Goal: Information Seeking & Learning: Learn about a topic

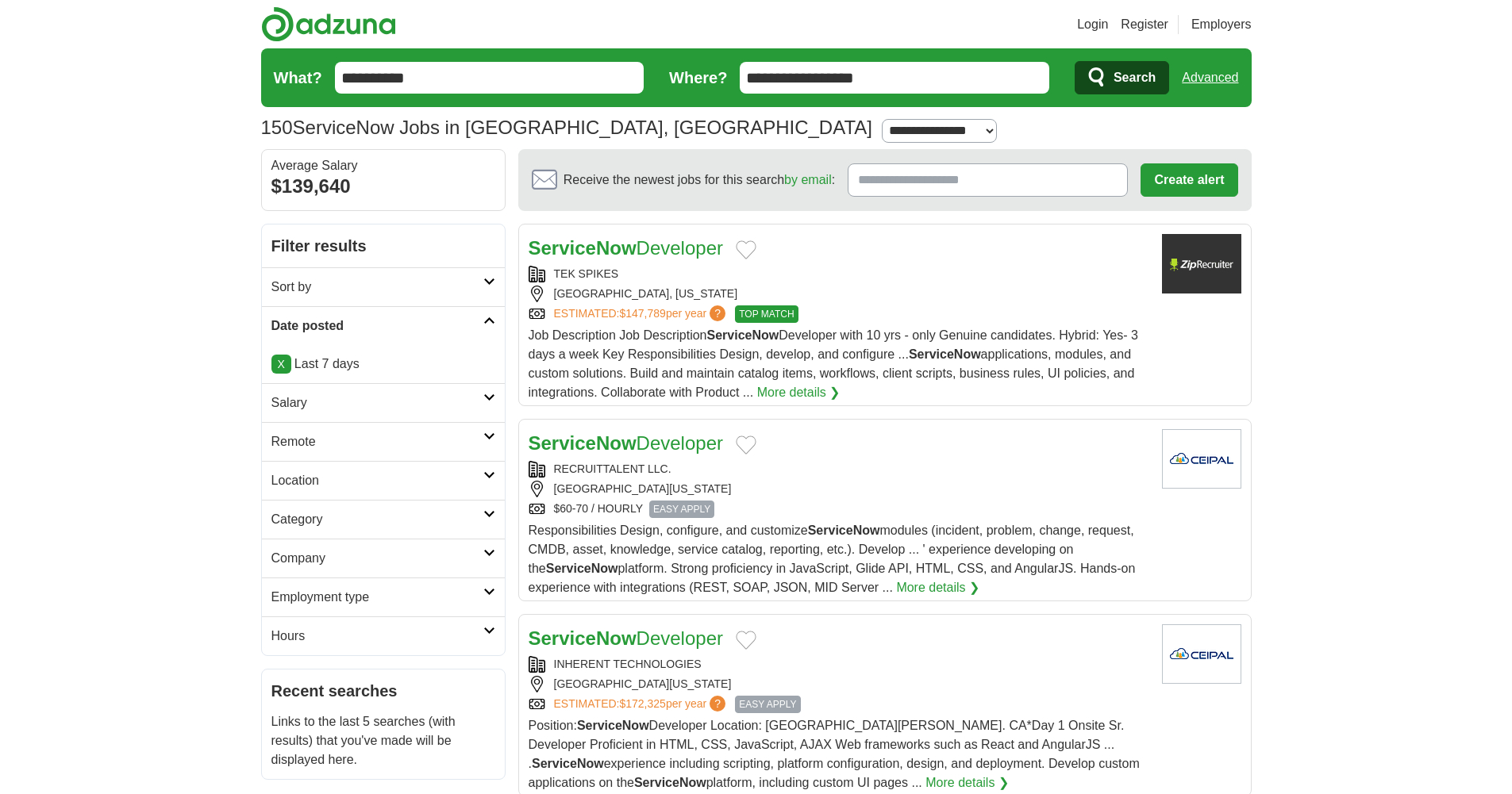
click at [1138, 77] on span "Search" at bounding box center [1134, 77] width 42 height 32
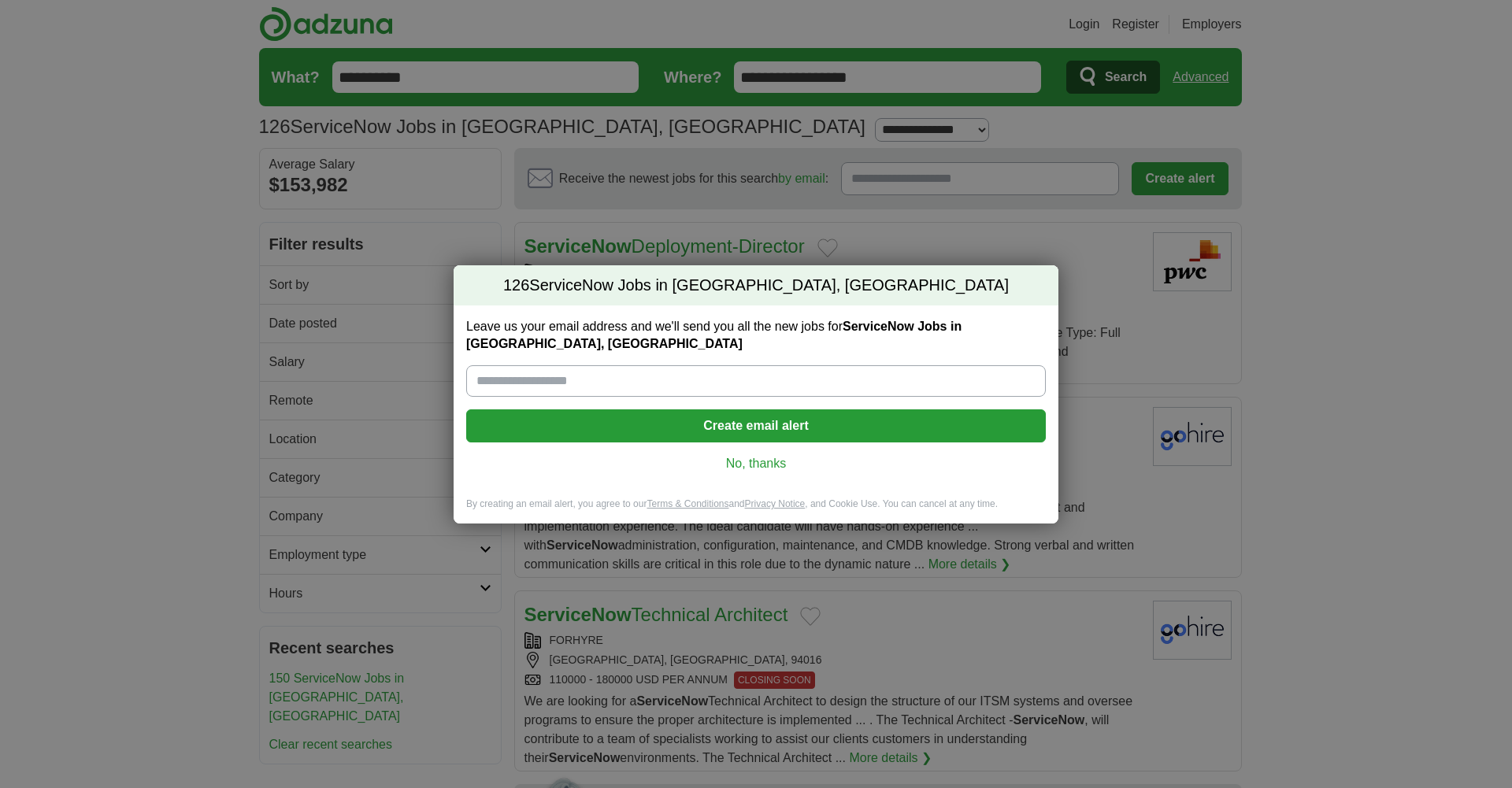
click at [730, 461] on link "No, thanks" at bounding box center [756, 463] width 554 height 17
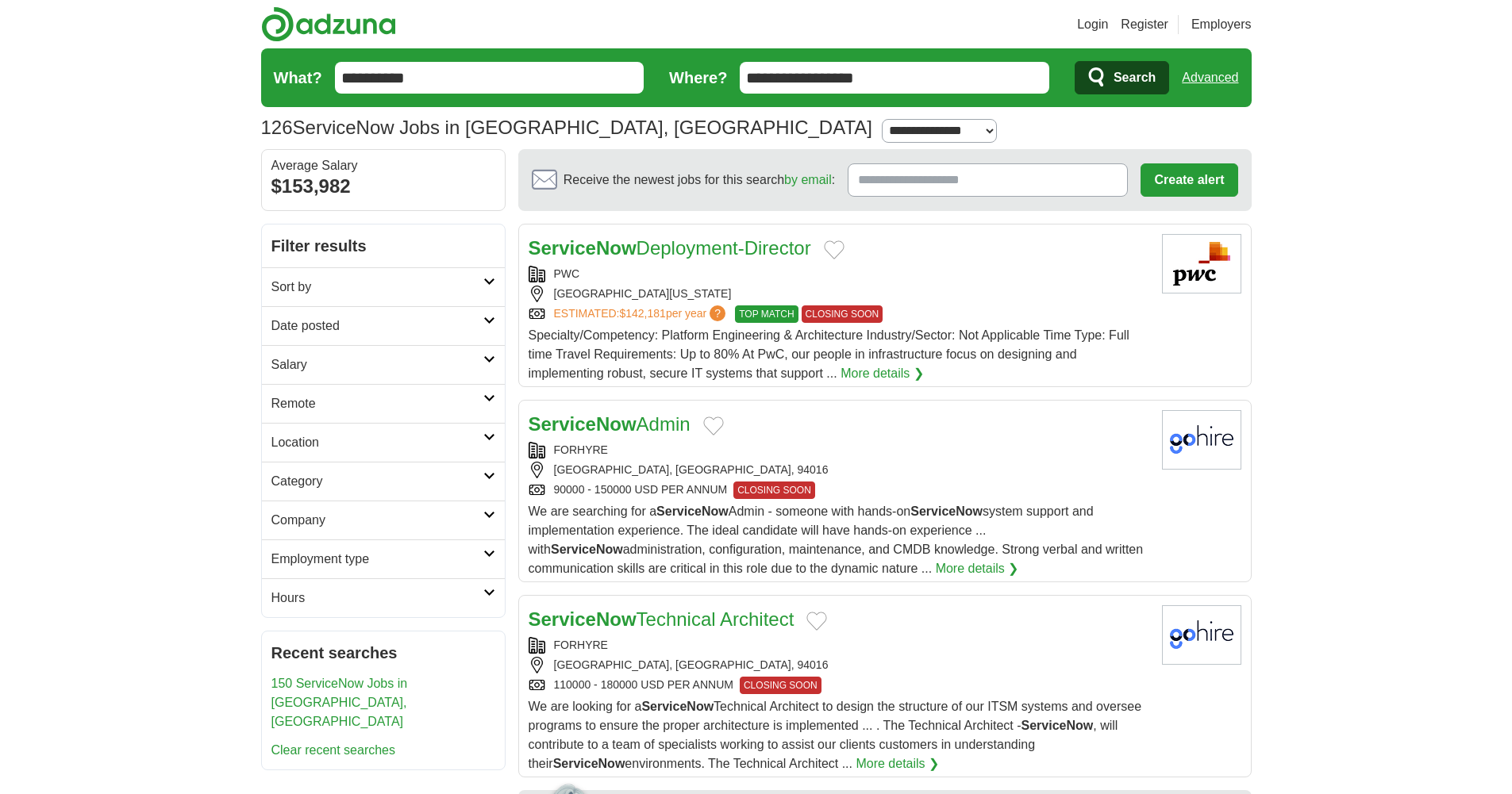
click at [498, 331] on link "Date posted" at bounding box center [384, 325] width 243 height 39
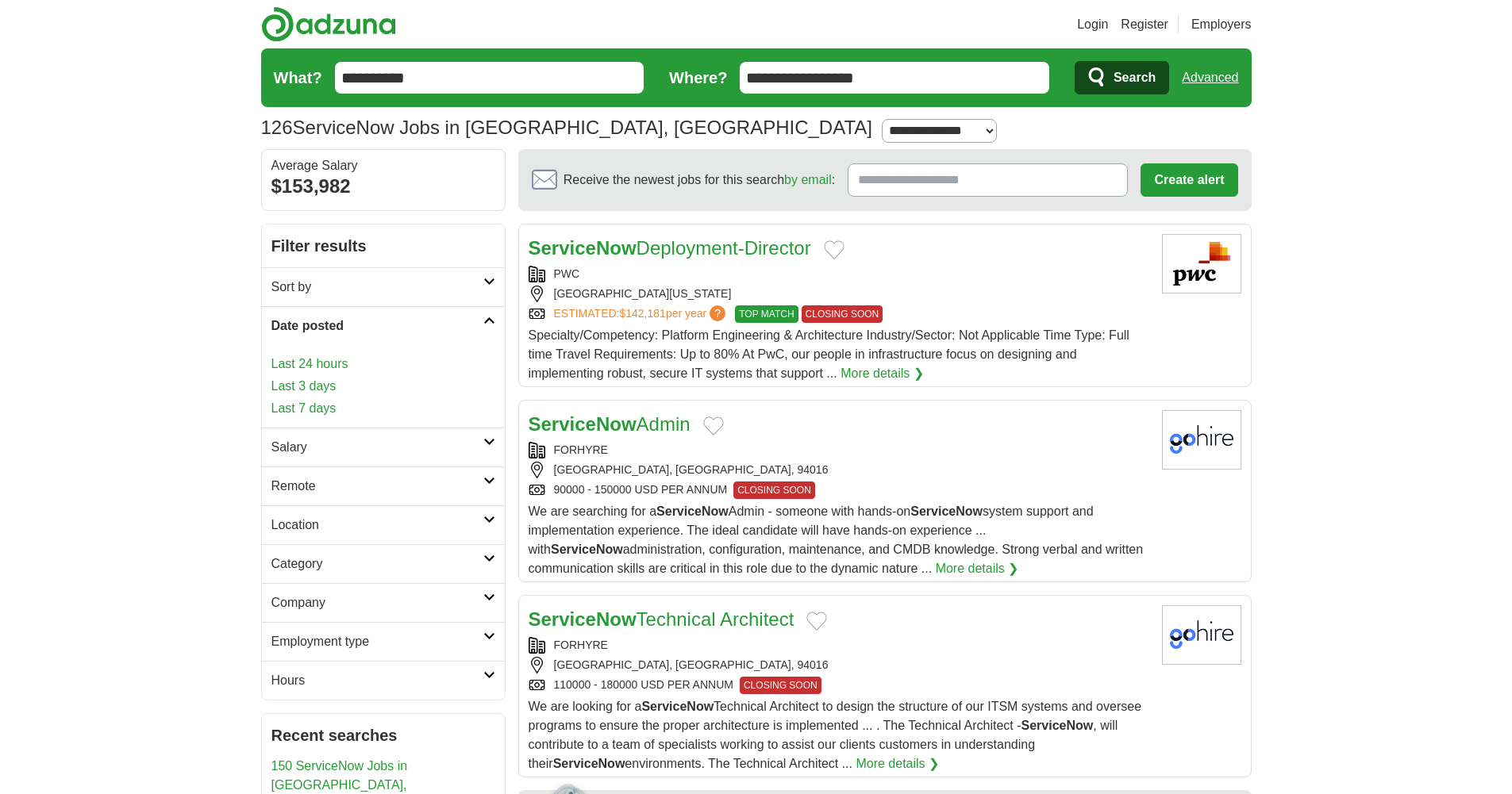
click at [313, 387] on link "Last 3 days" at bounding box center [383, 386] width 224 height 19
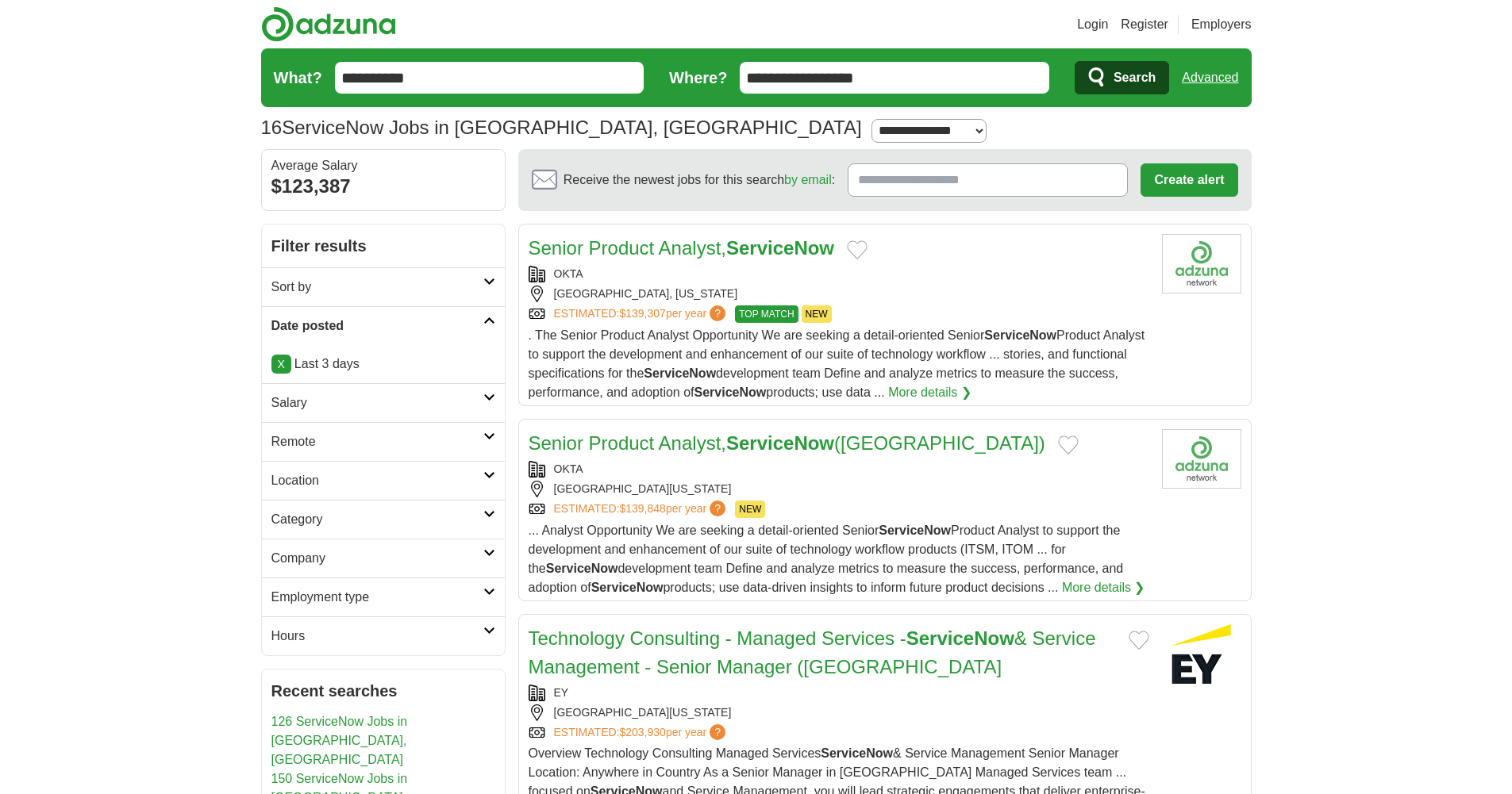
click at [872, 131] on select "**********" at bounding box center [929, 131] width 115 height 23
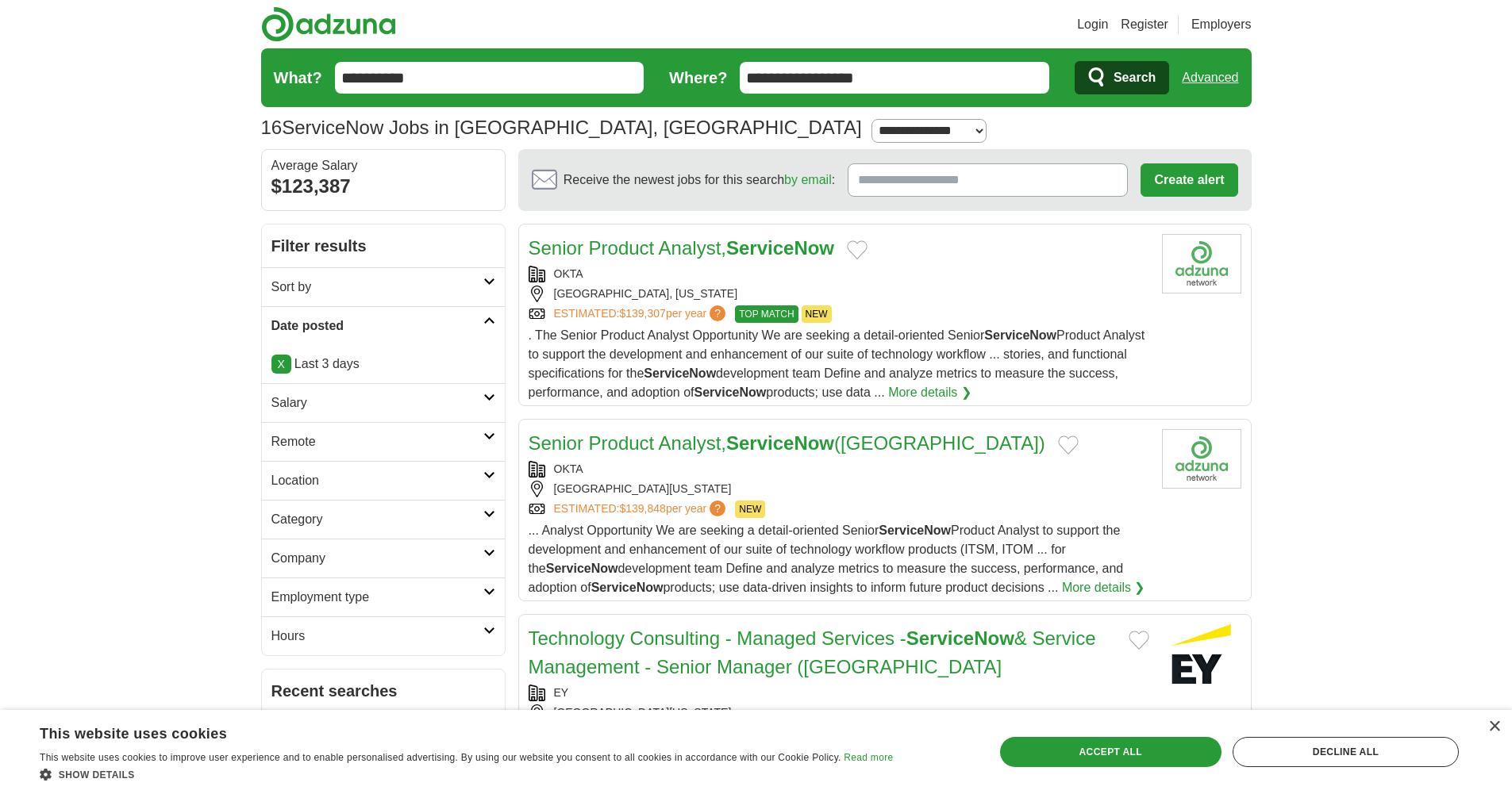
select select "***"
click at [872, 119] on select "**********" at bounding box center [929, 131] width 115 height 23
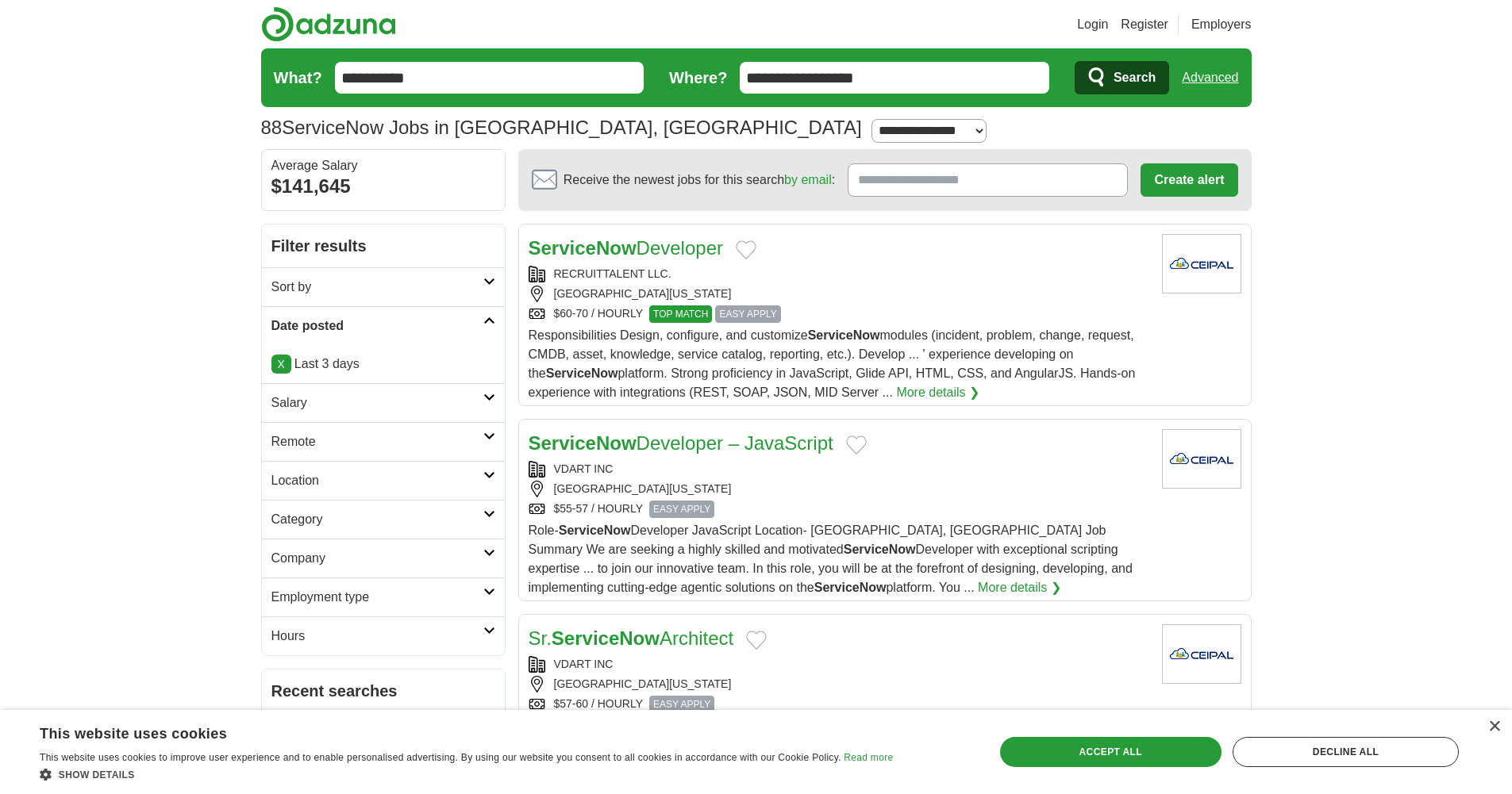
click at [623, 250] on strong "ServiceNow" at bounding box center [583, 248] width 108 height 22
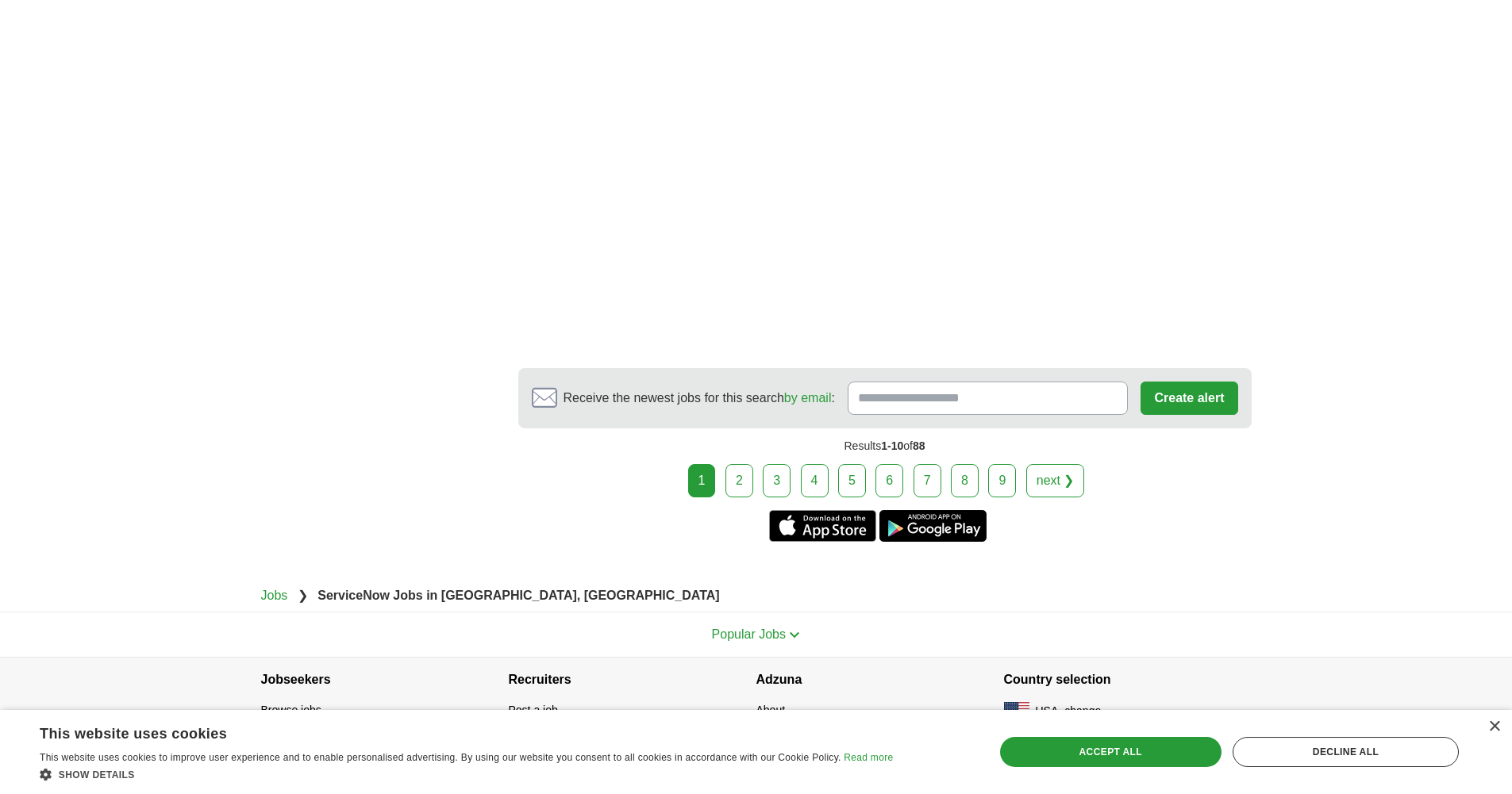
scroll to position [2452, 0]
click at [735, 497] on link "2" at bounding box center [739, 480] width 28 height 33
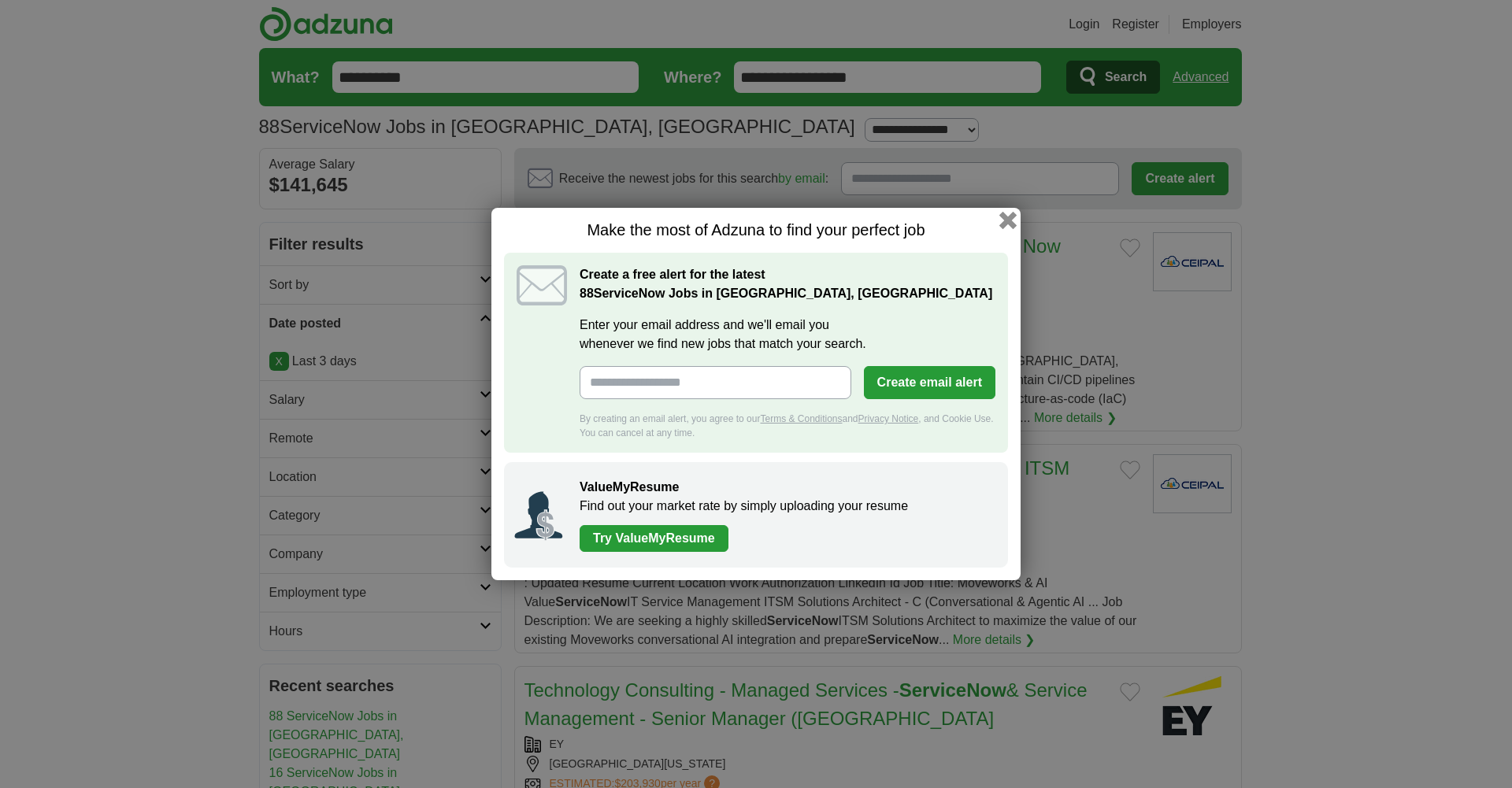
click at [1010, 219] on button "button" at bounding box center [1007, 220] width 17 height 17
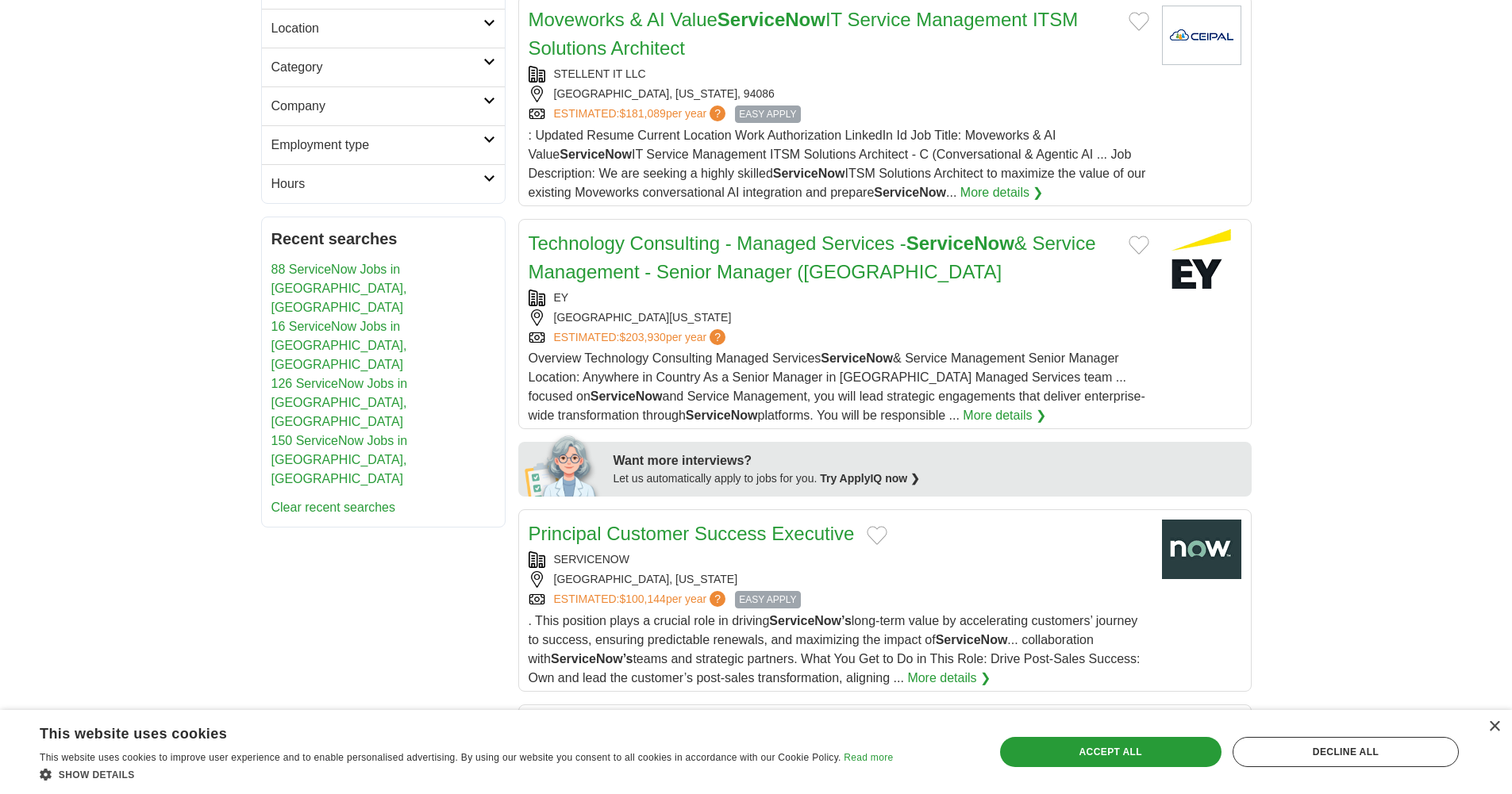
scroll to position [454, 0]
click at [1493, 727] on div "×" at bounding box center [1493, 726] width 12 height 12
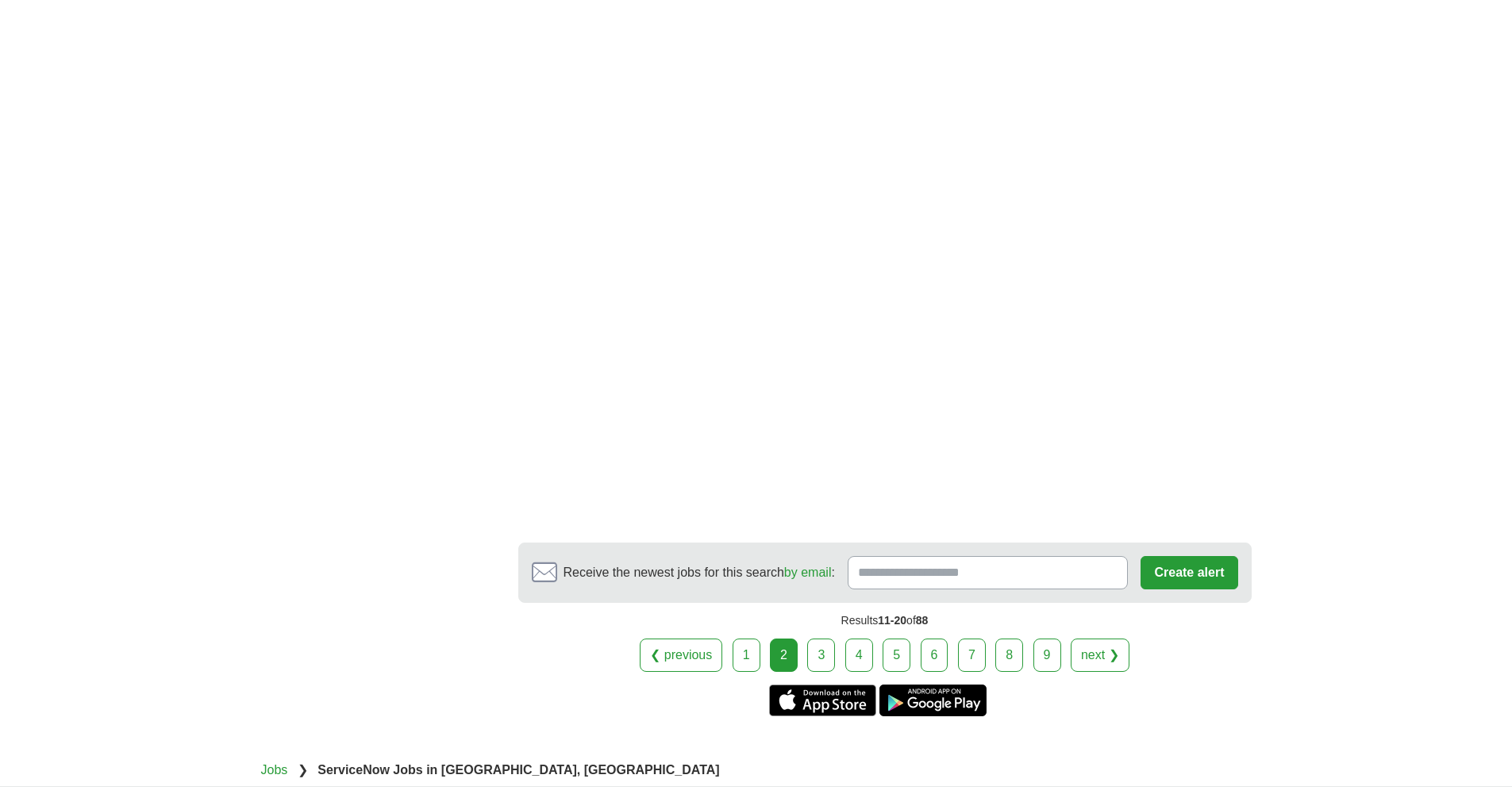
scroll to position [2589, 0]
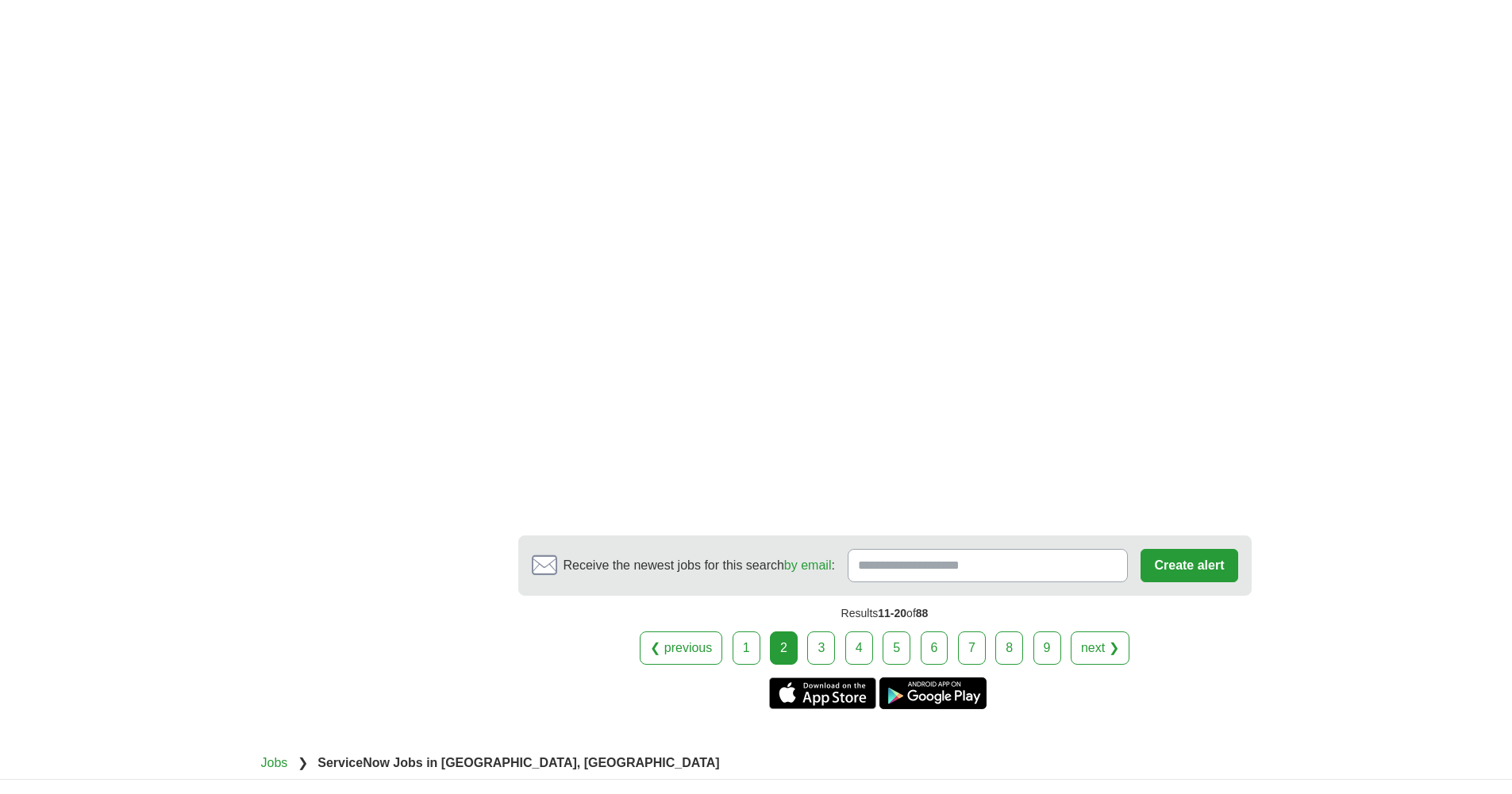
click at [828, 632] on link "3" at bounding box center [820, 648] width 28 height 33
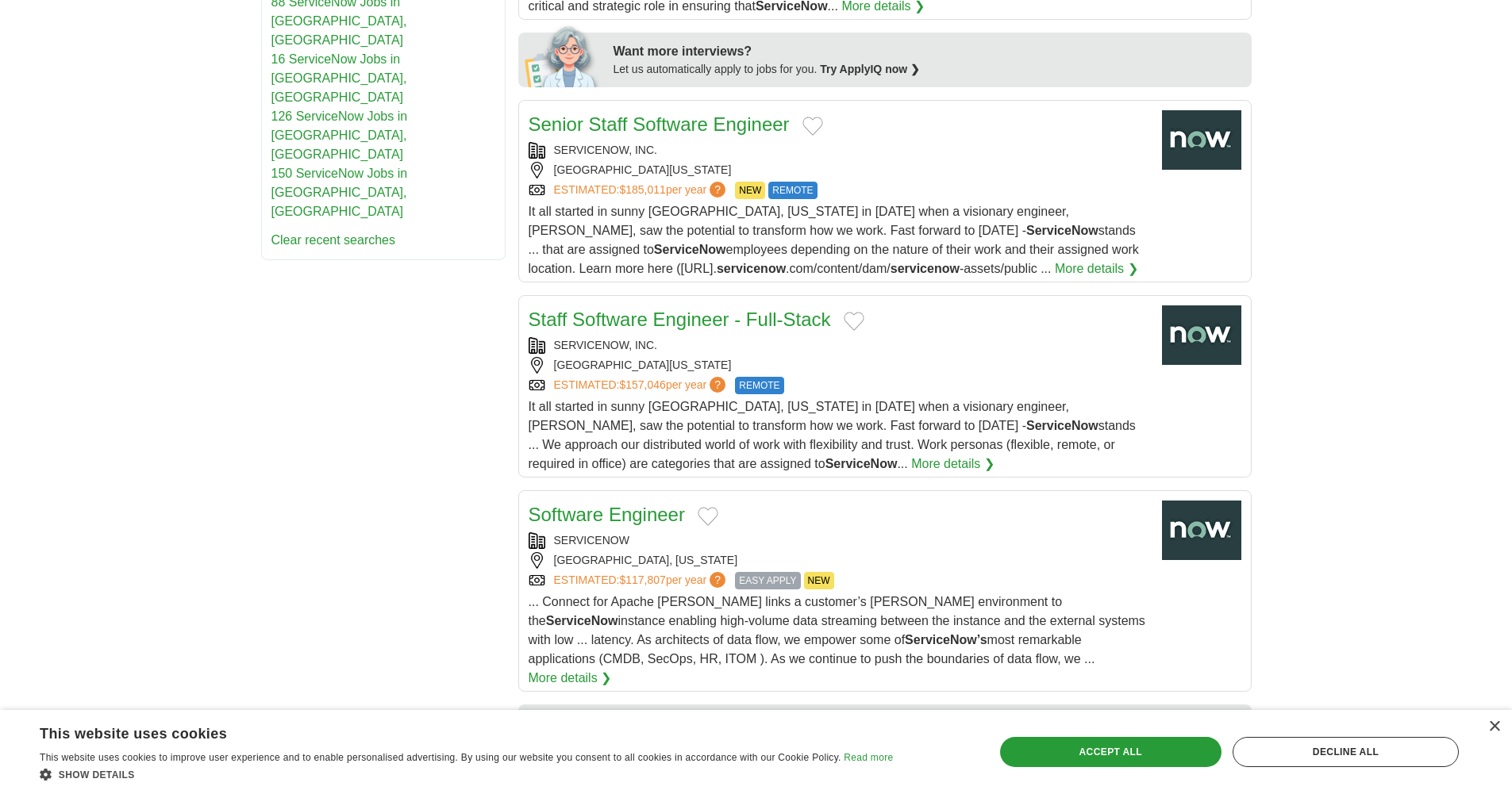
scroll to position [862, 0]
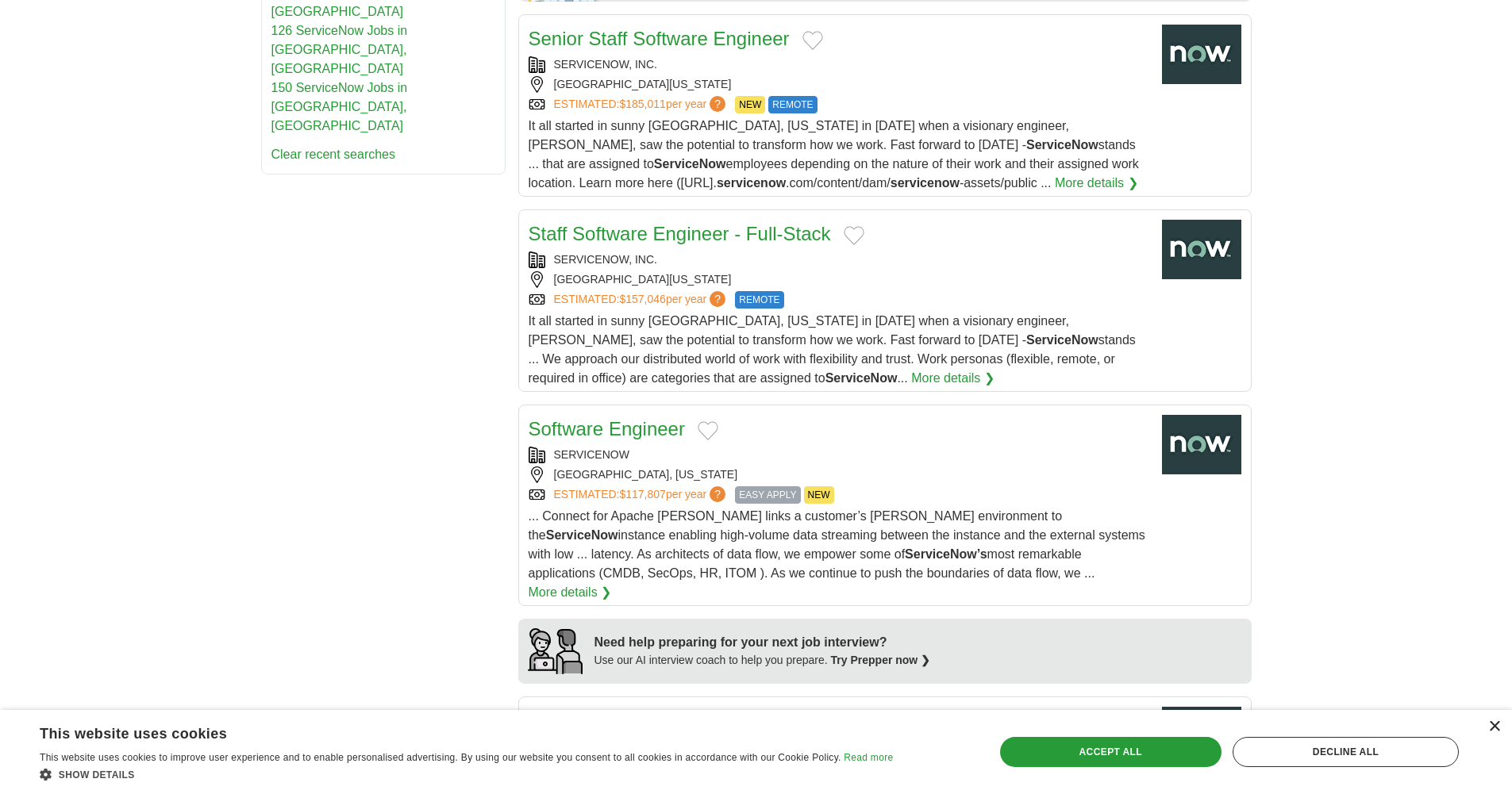
click at [1494, 730] on div "×" at bounding box center [1493, 726] width 12 height 12
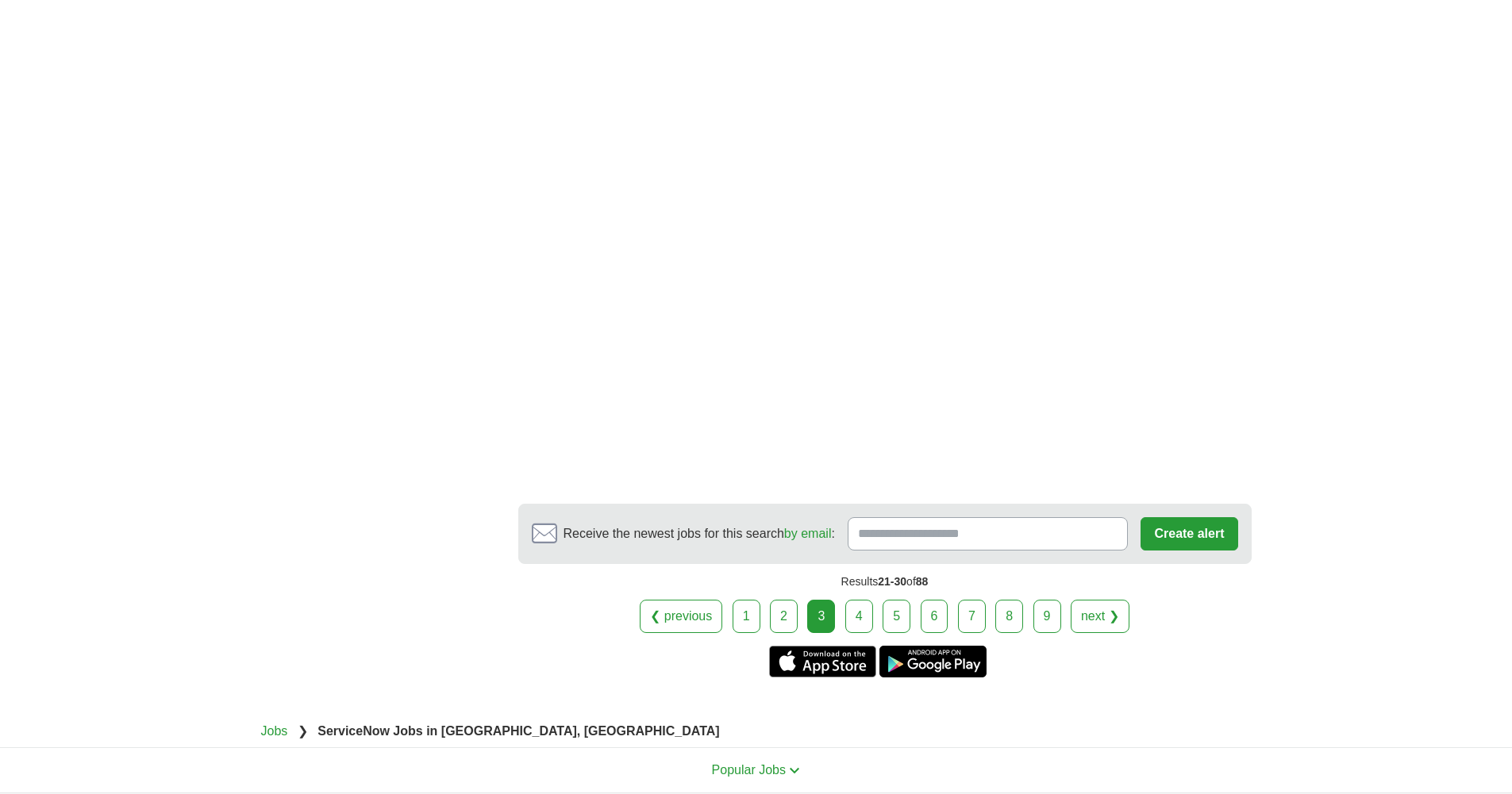
scroll to position [2402, 0]
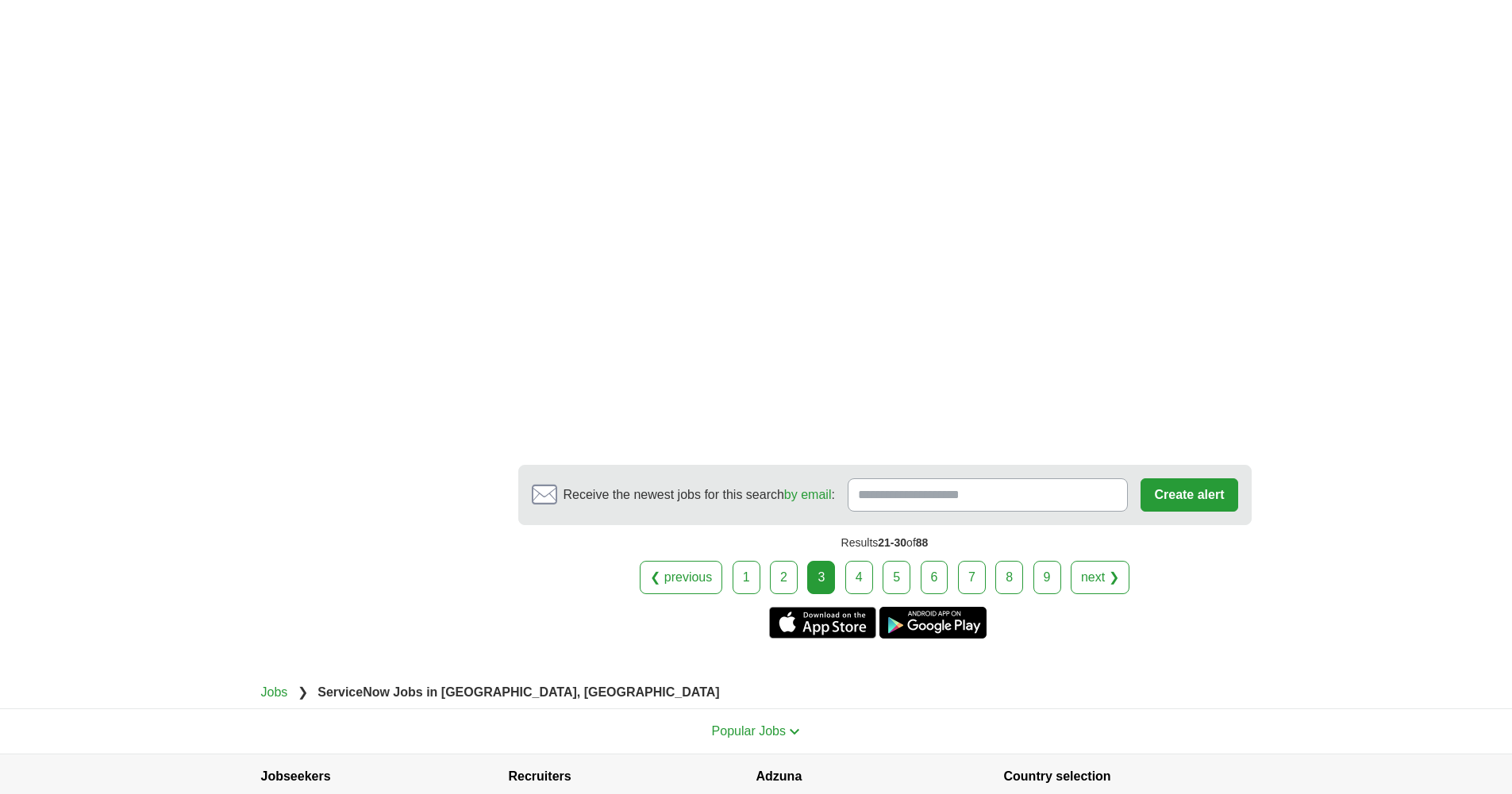
click at [866, 561] on link "4" at bounding box center [859, 577] width 28 height 33
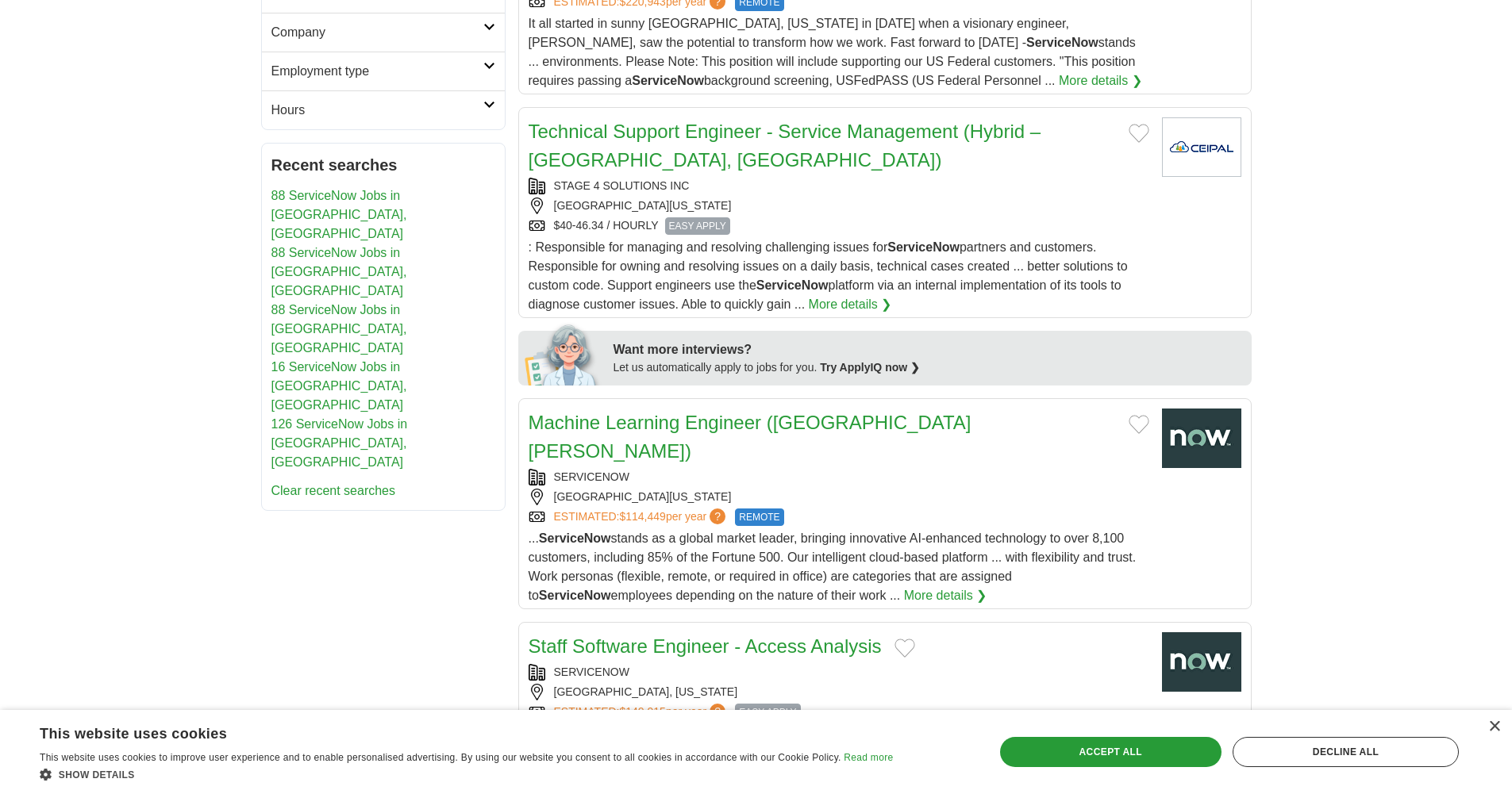
scroll to position [634, 0]
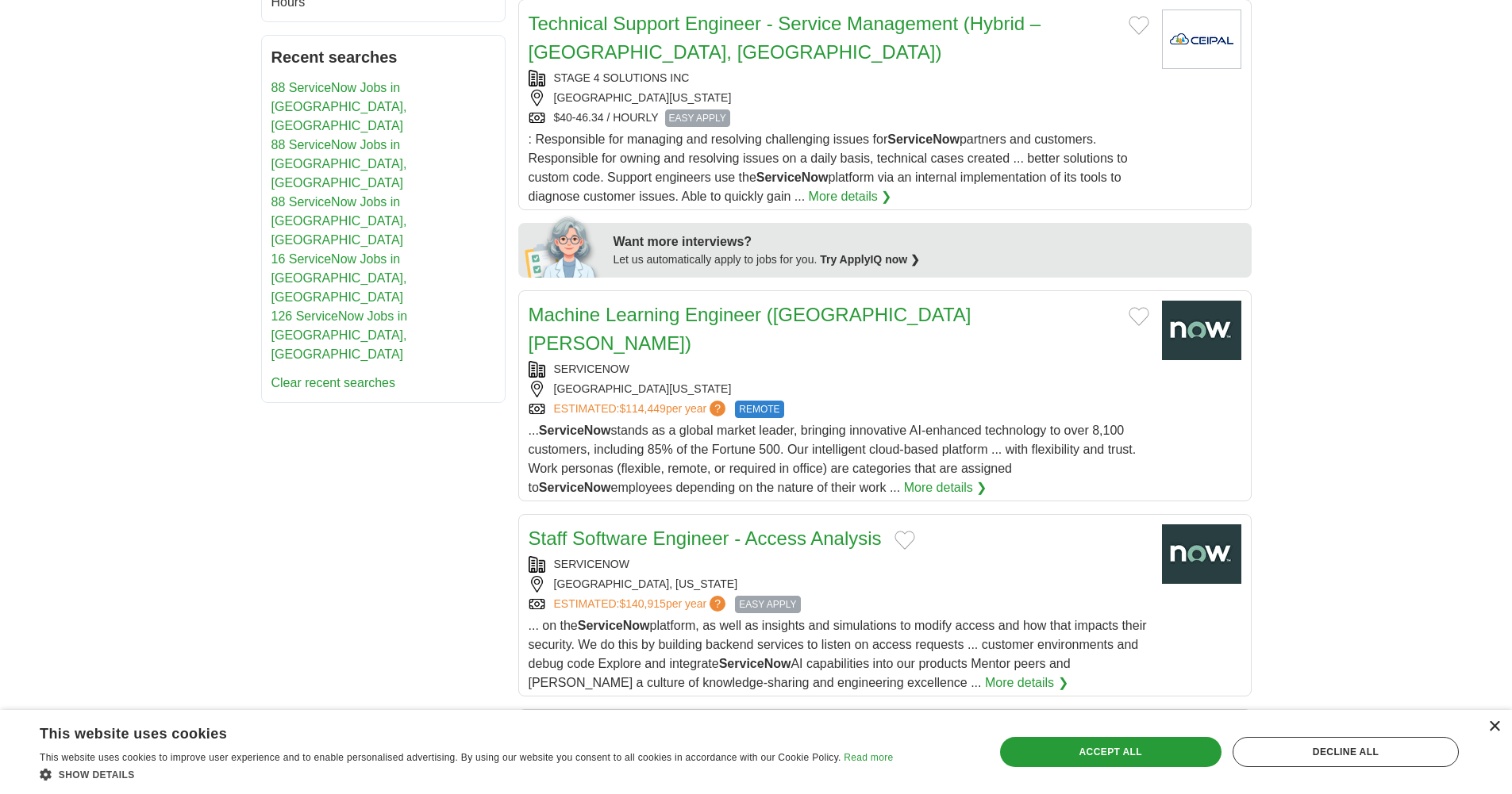
click at [1492, 728] on div "×" at bounding box center [1493, 726] width 12 height 12
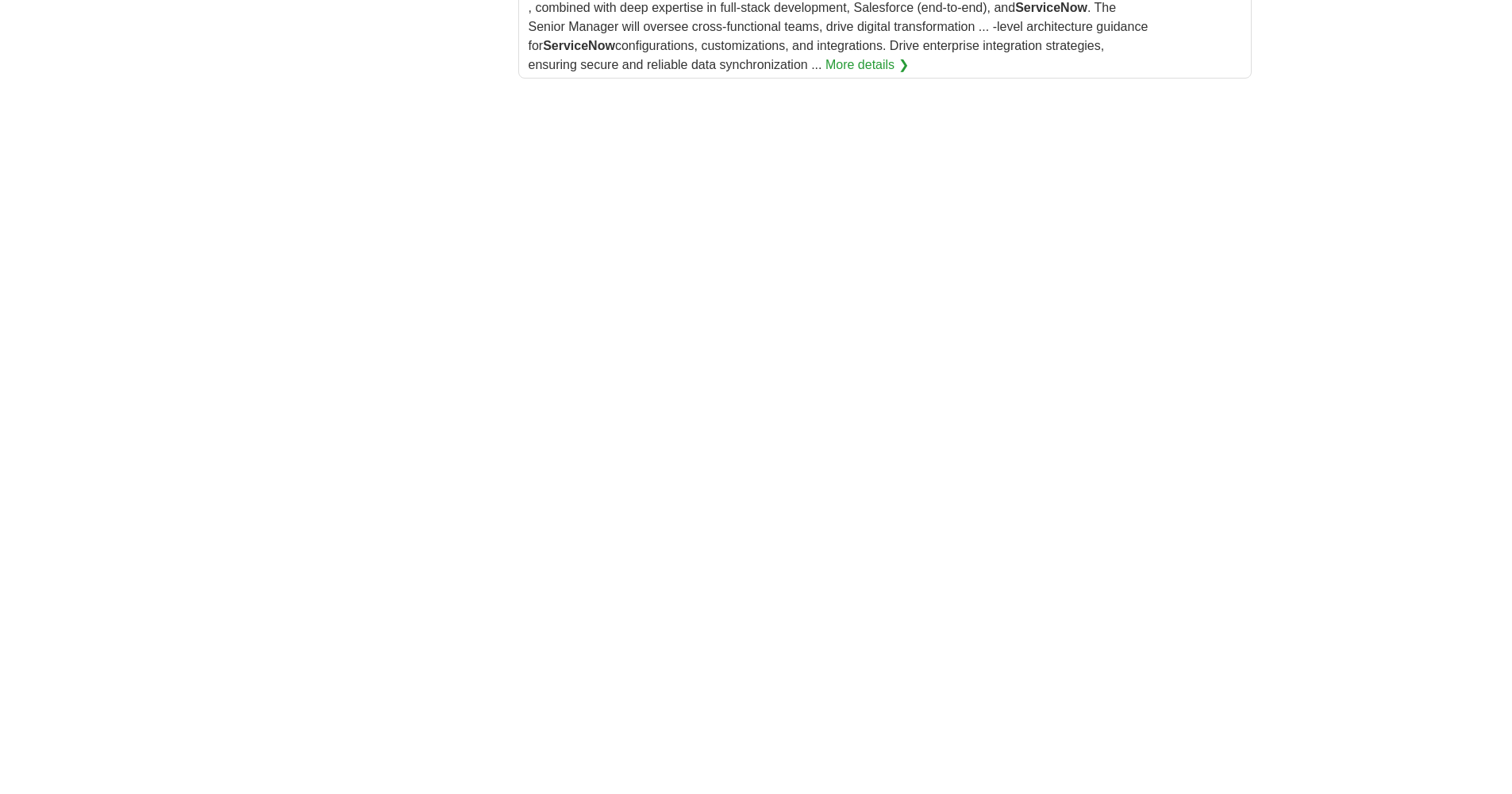
scroll to position [2864, 0]
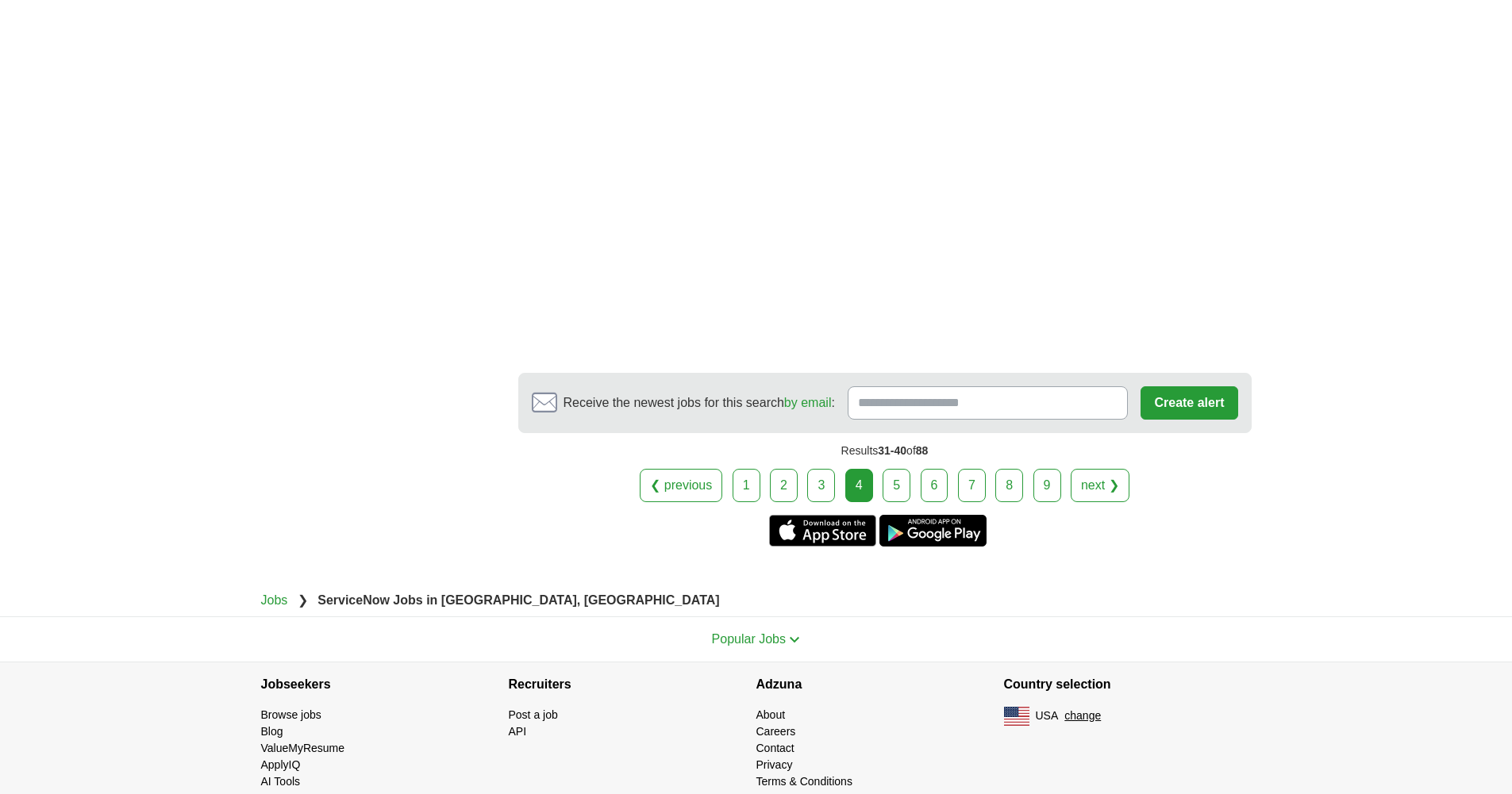
click at [888, 469] on link "5" at bounding box center [896, 485] width 28 height 33
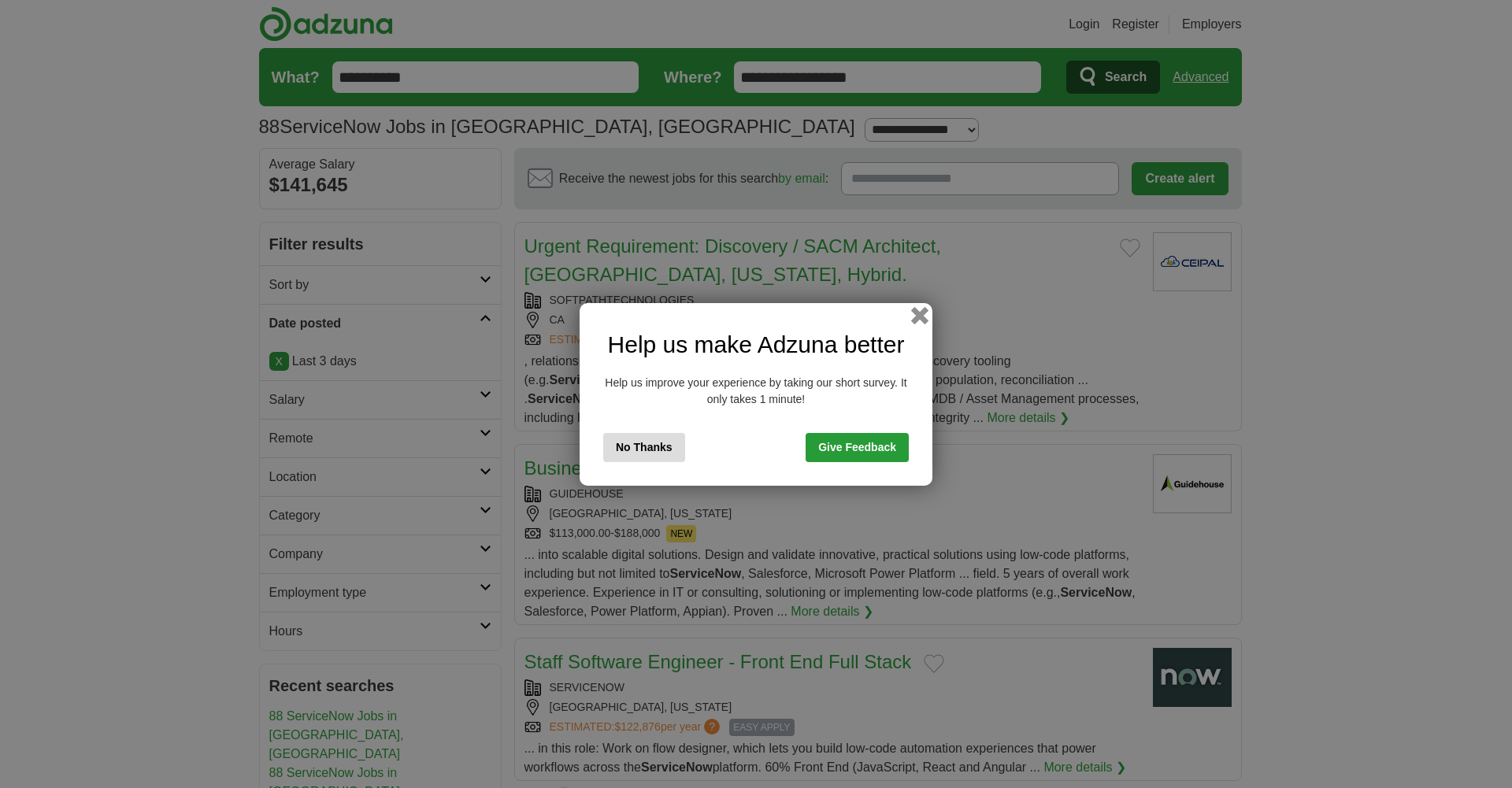
click at [918, 319] on button "button" at bounding box center [920, 314] width 17 height 17
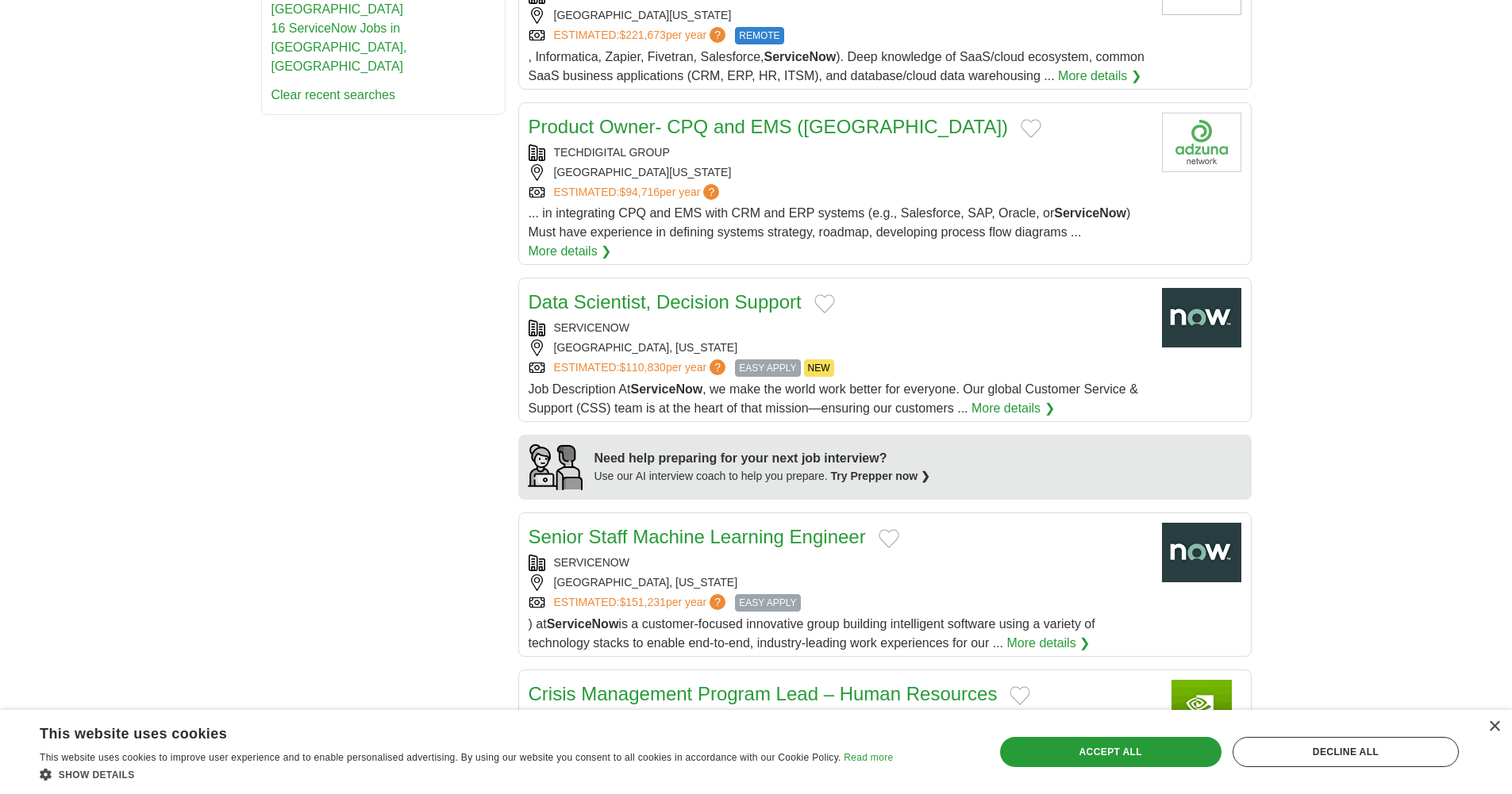
scroll to position [1318, 0]
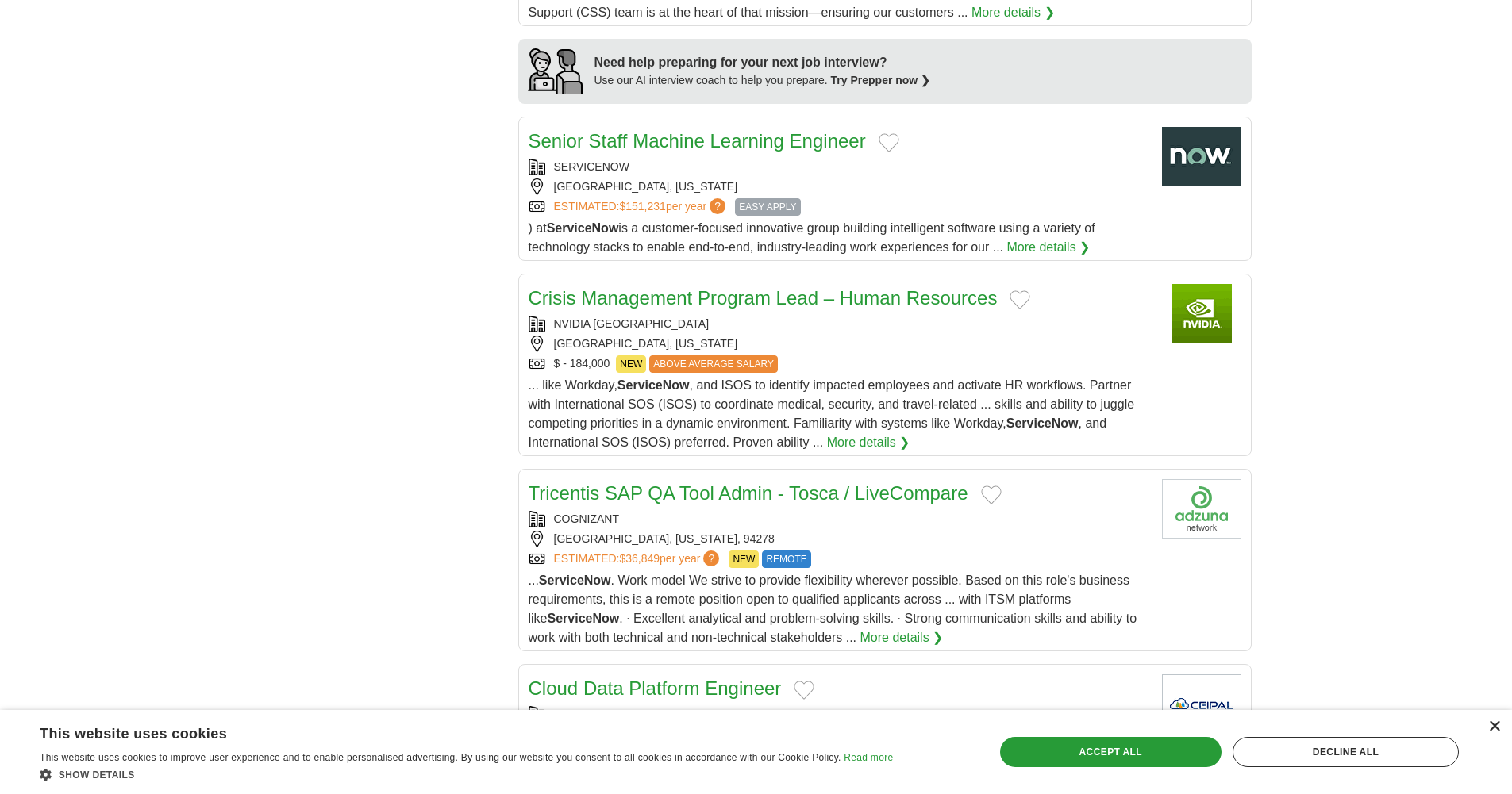
click at [1492, 726] on div "×" at bounding box center [1493, 726] width 12 height 12
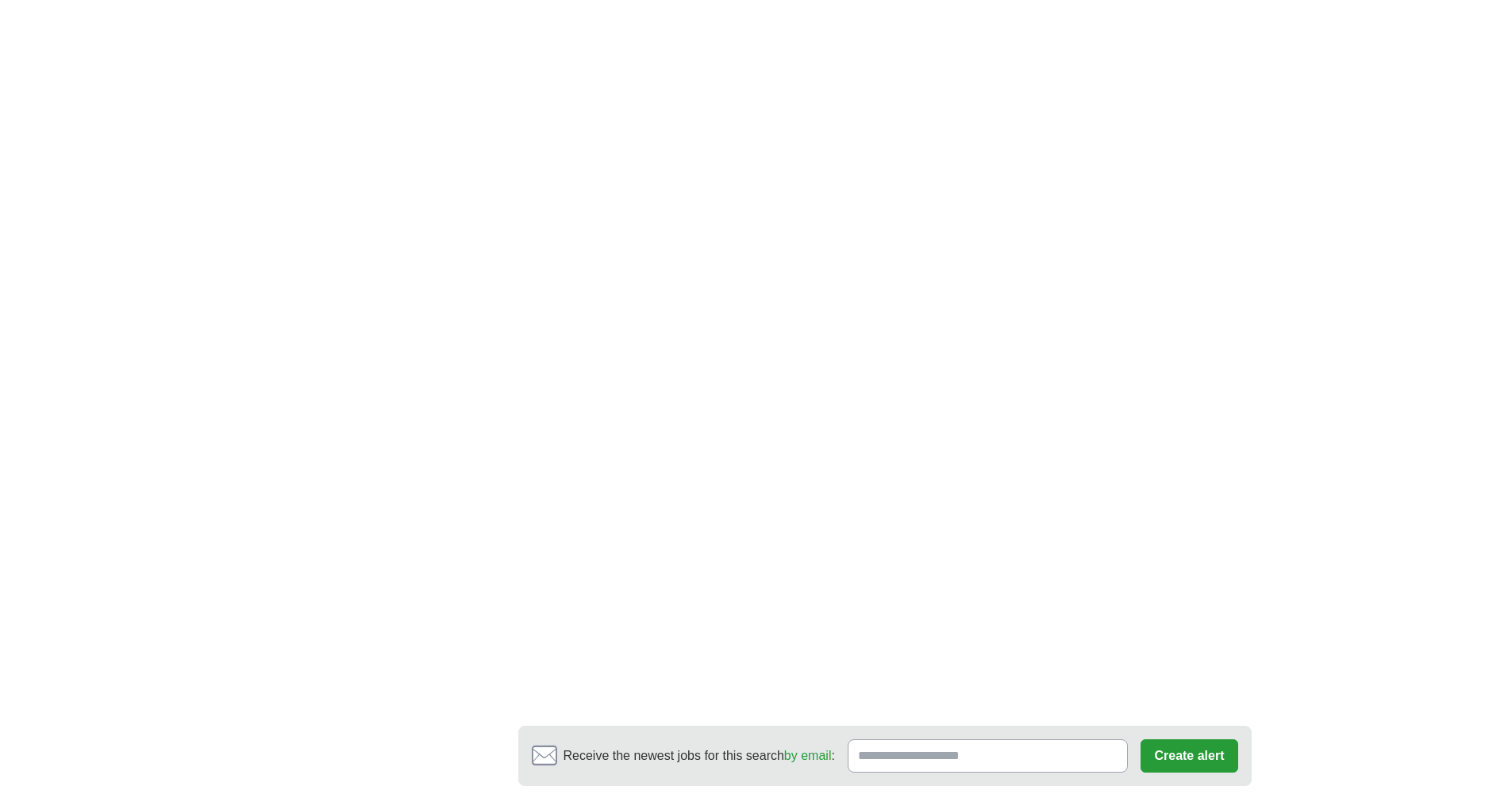
scroll to position [2464, 0]
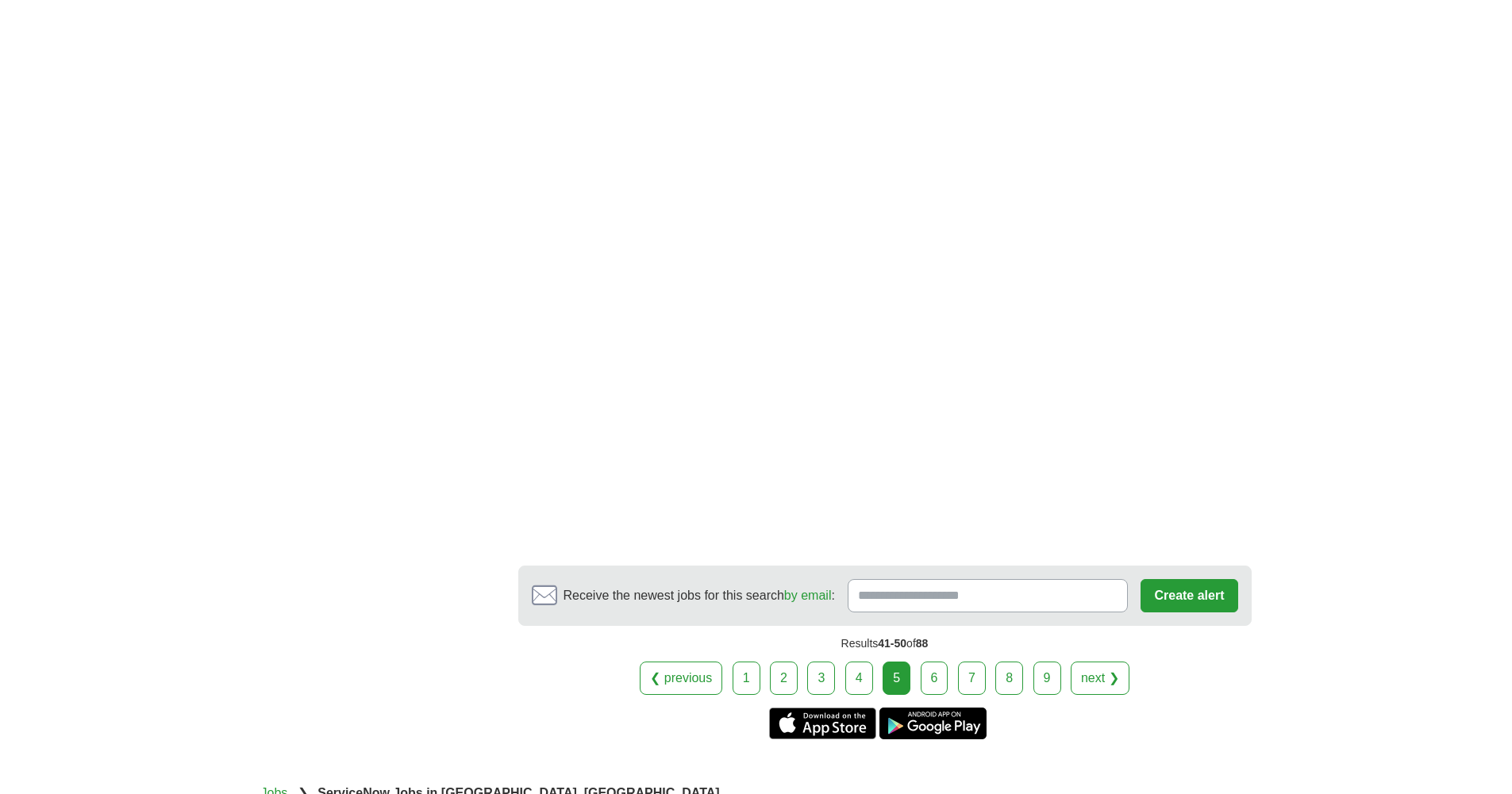
click at [927, 695] on link "6" at bounding box center [934, 678] width 28 height 33
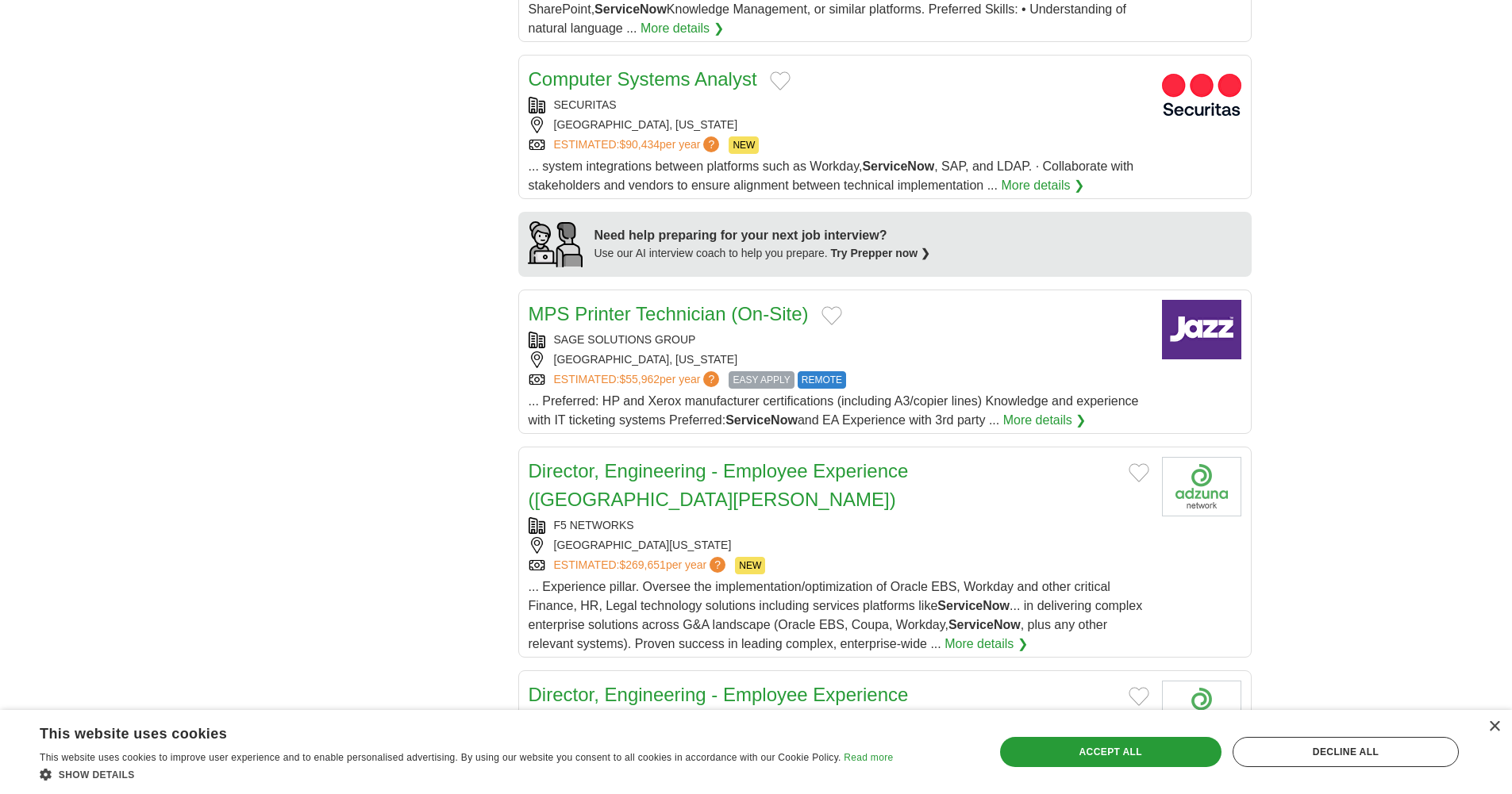
scroll to position [1181, 0]
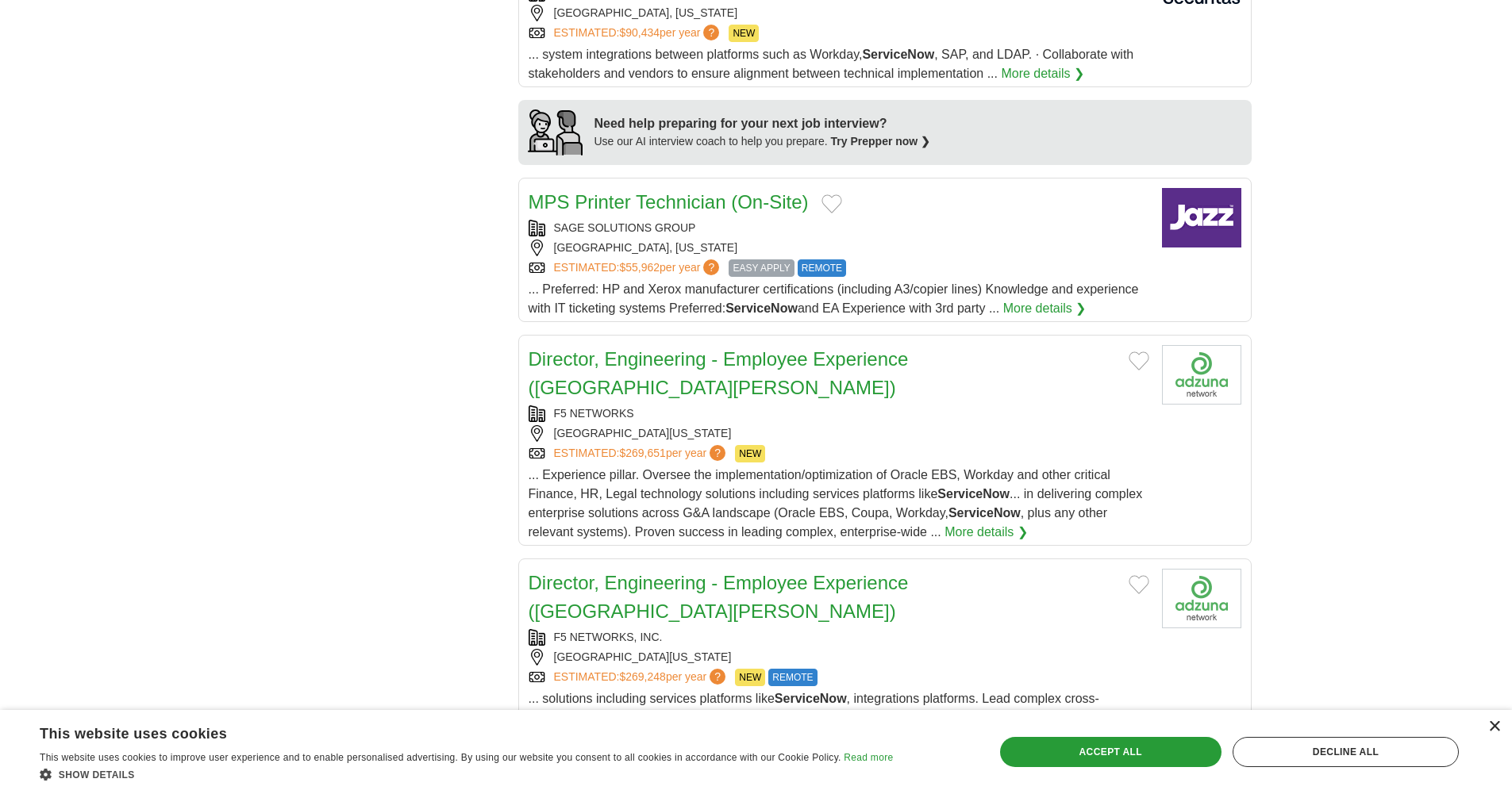
click at [1494, 729] on div "×" at bounding box center [1493, 726] width 12 height 12
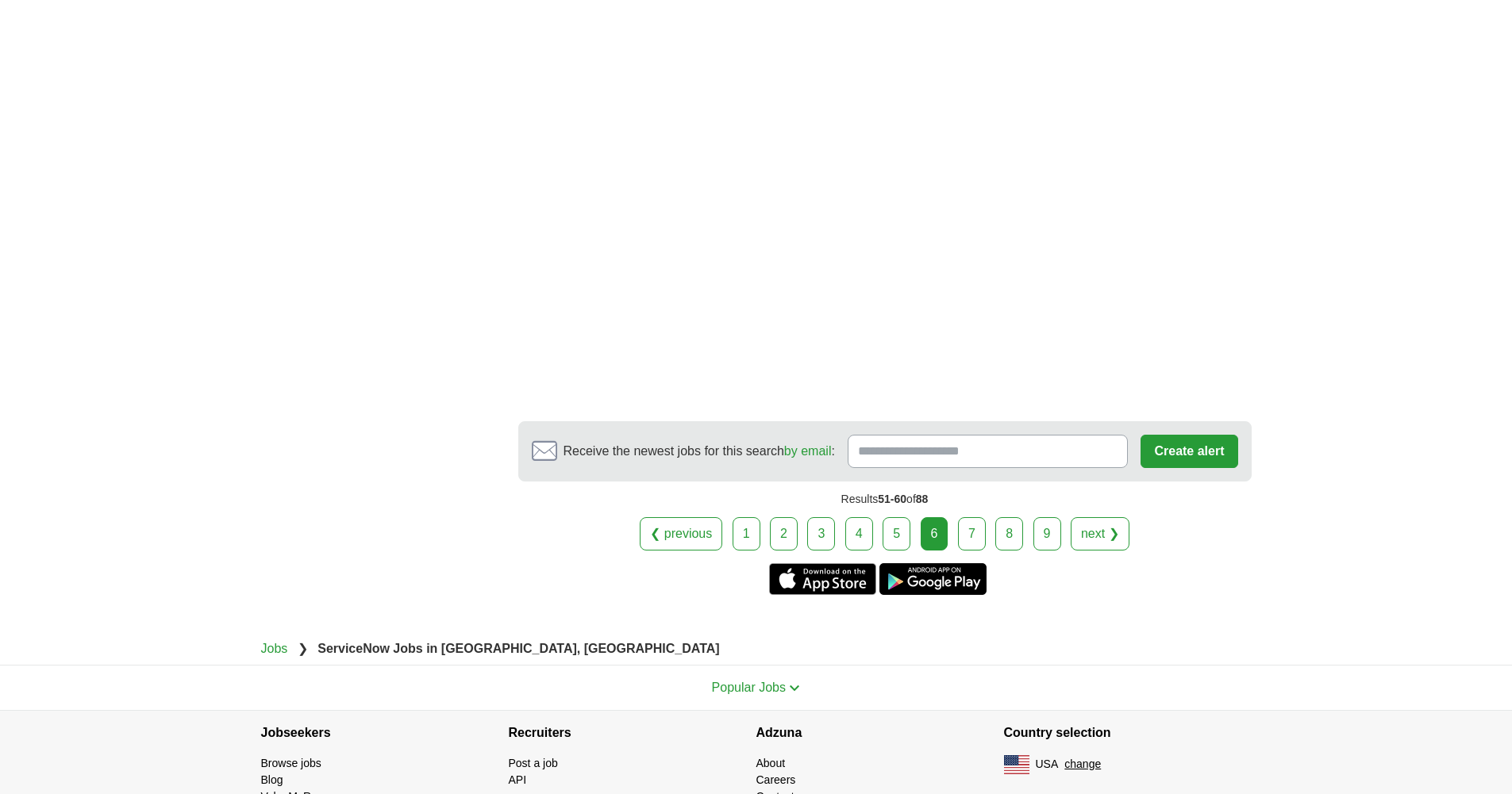
scroll to position [2358, 0]
click at [742, 517] on link "1" at bounding box center [746, 533] width 28 height 33
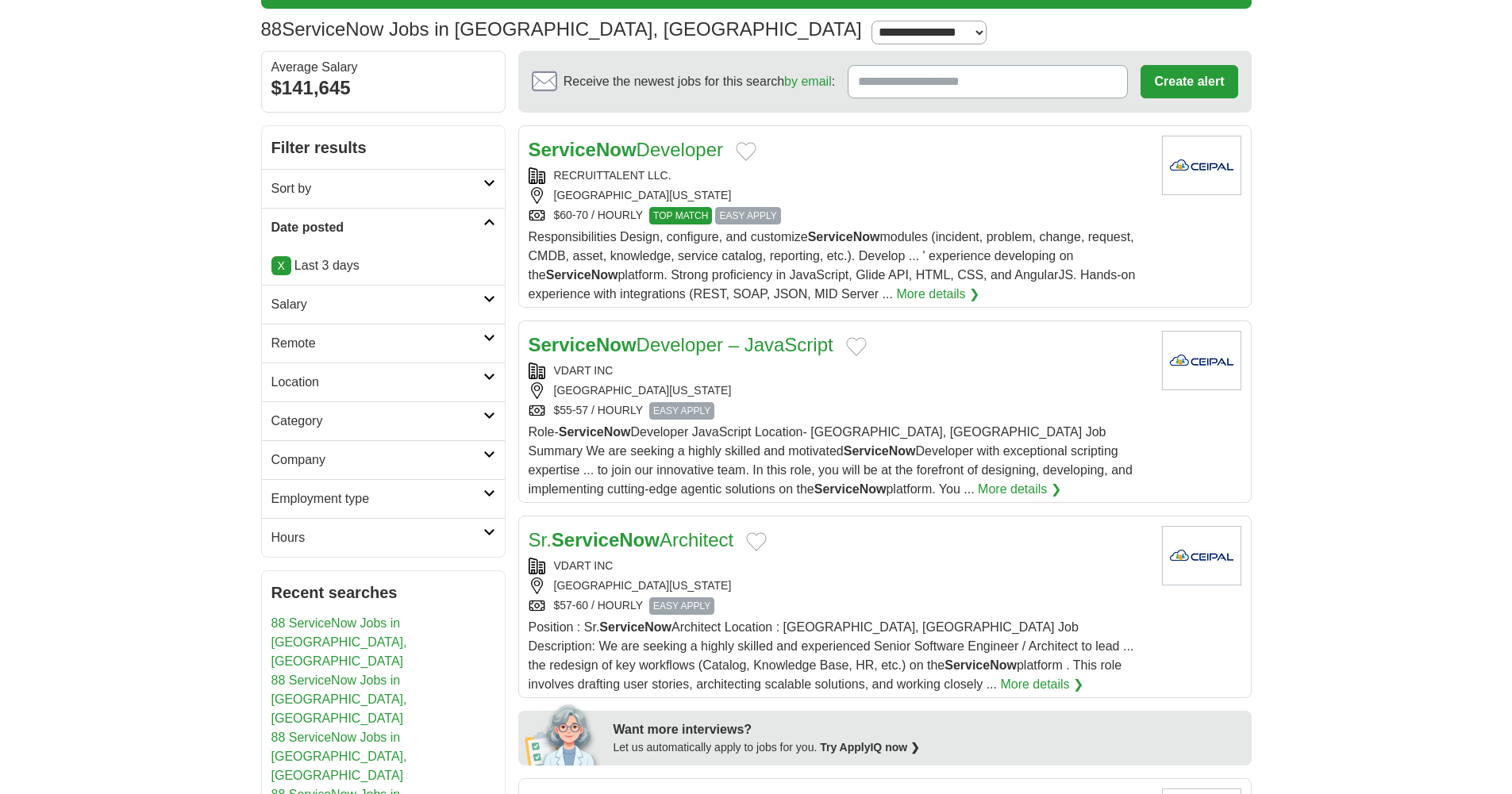
scroll to position [102, 0]
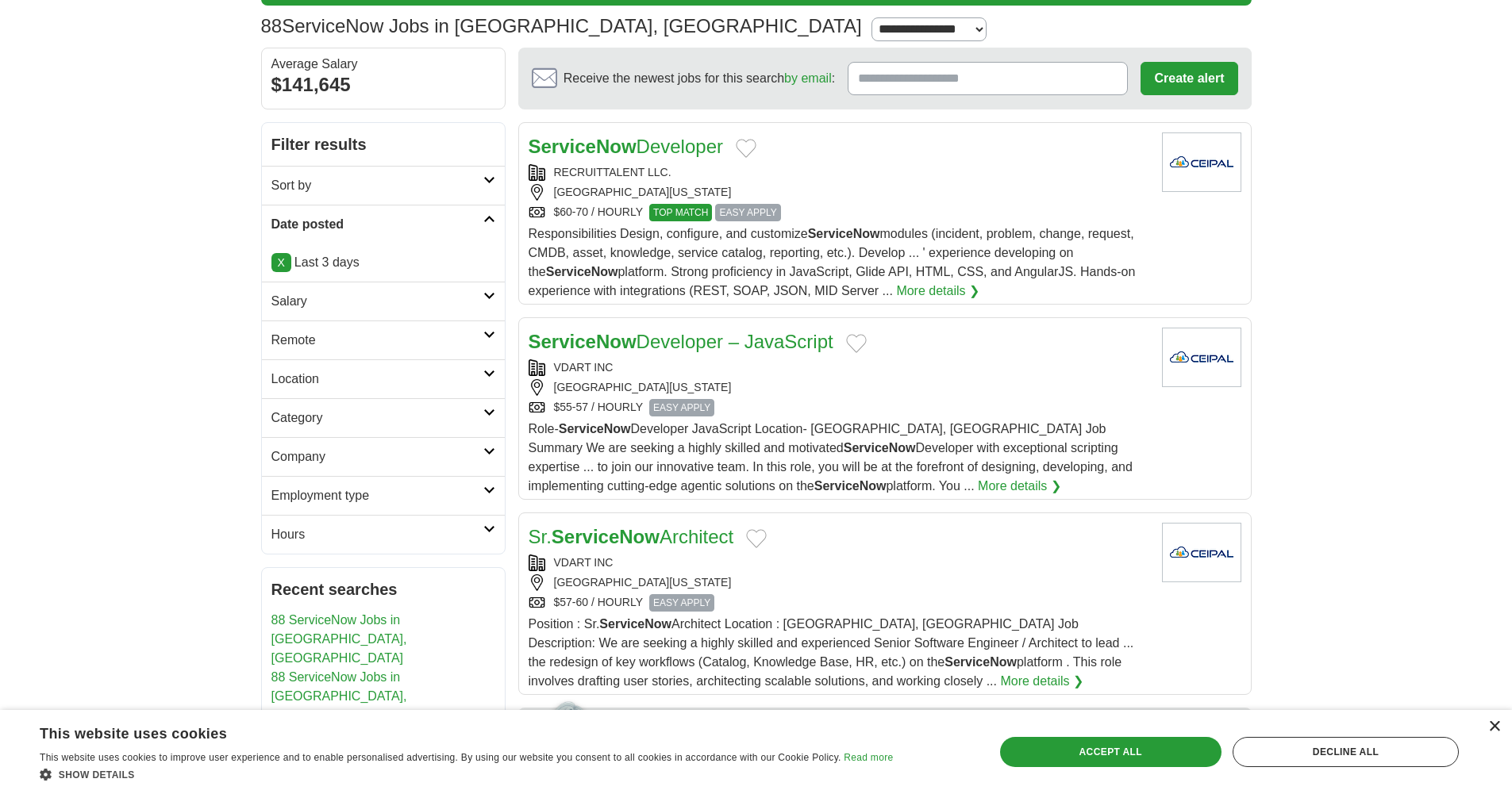
click at [1494, 726] on div "×" at bounding box center [1493, 726] width 12 height 12
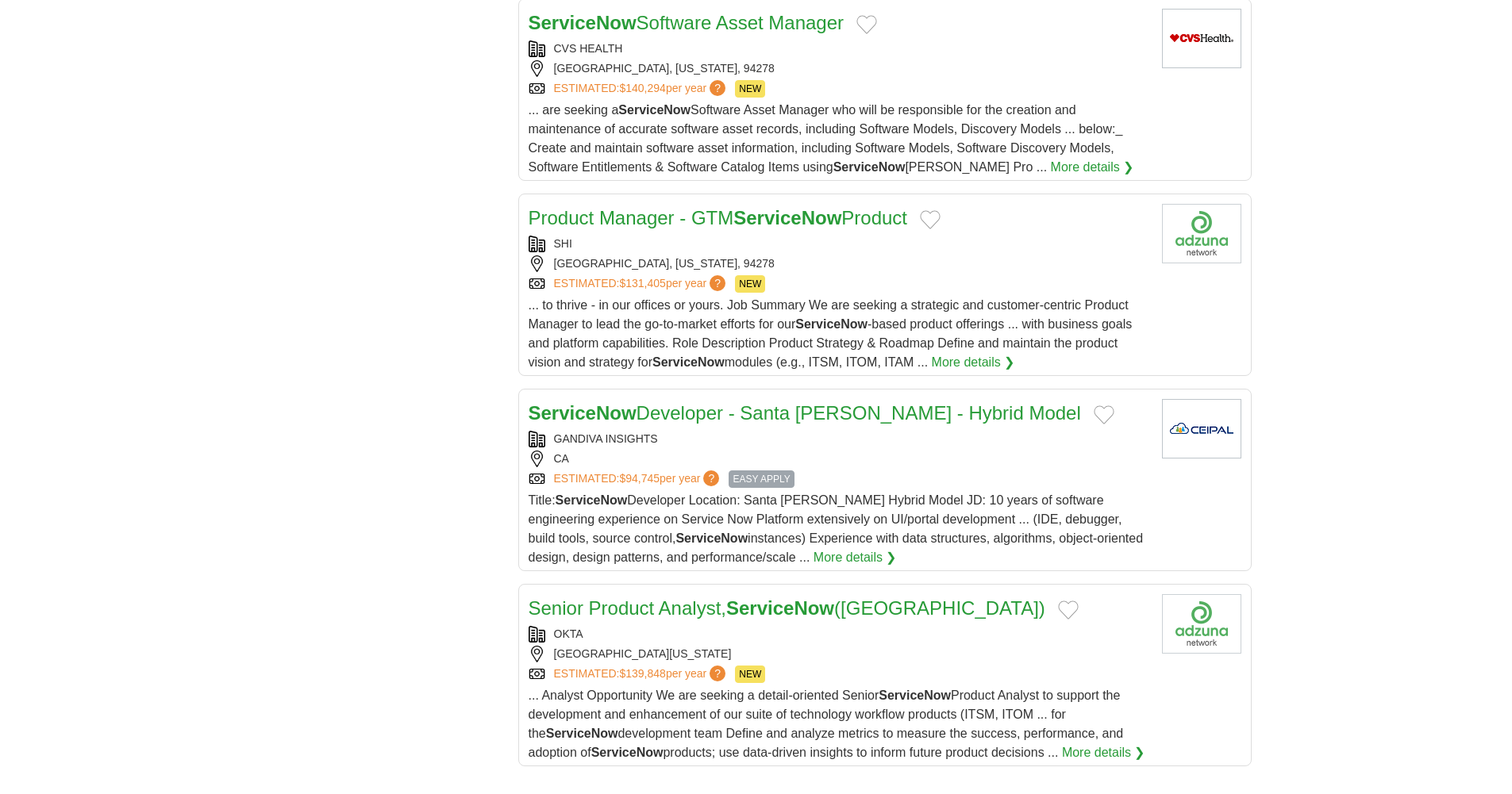
scroll to position [1504, 0]
click at [729, 419] on link "ServiceNow Developer - Santa [PERSON_NAME] - Hybrid Model" at bounding box center [804, 412] width 552 height 22
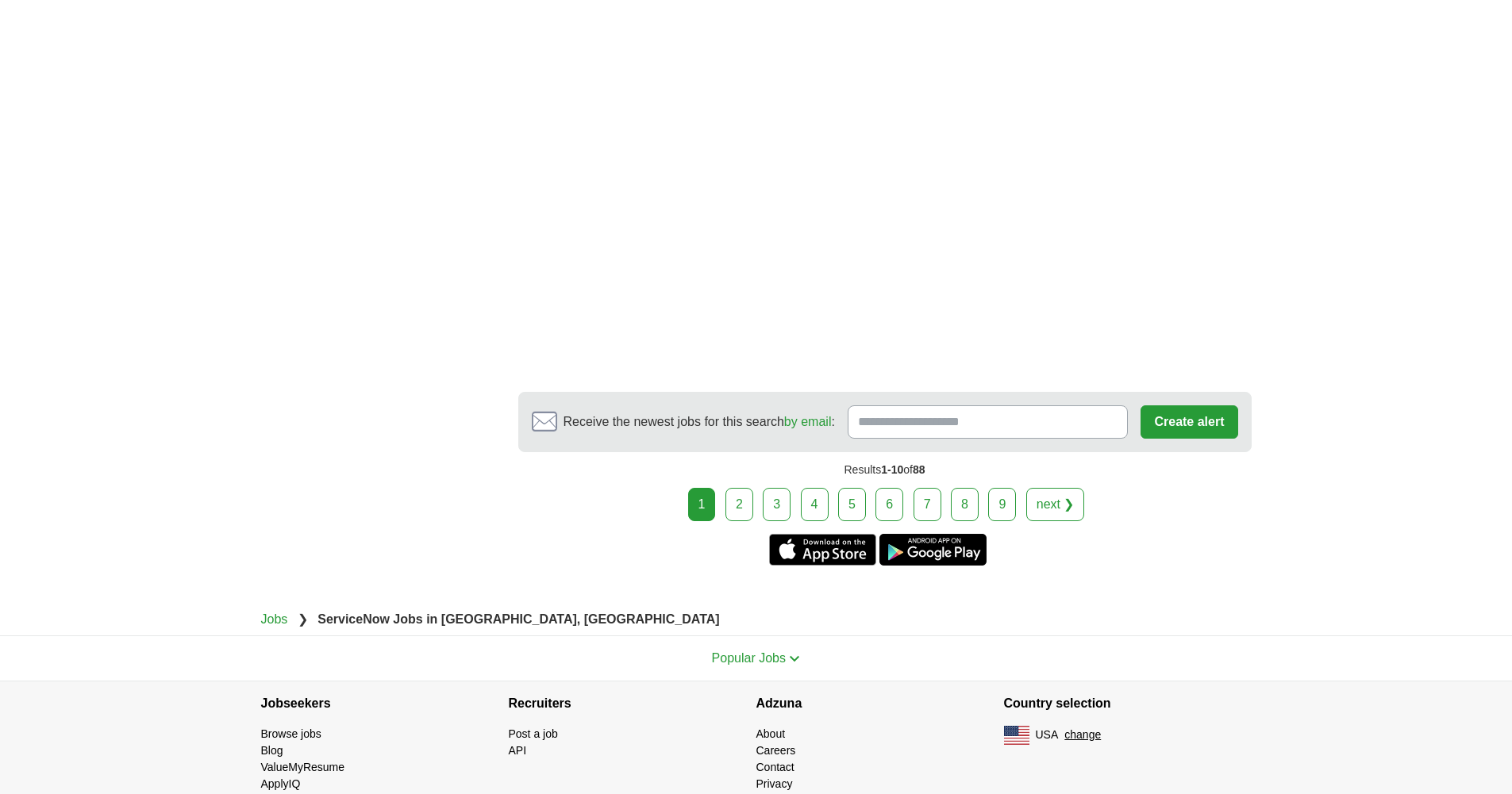
scroll to position [2645, 0]
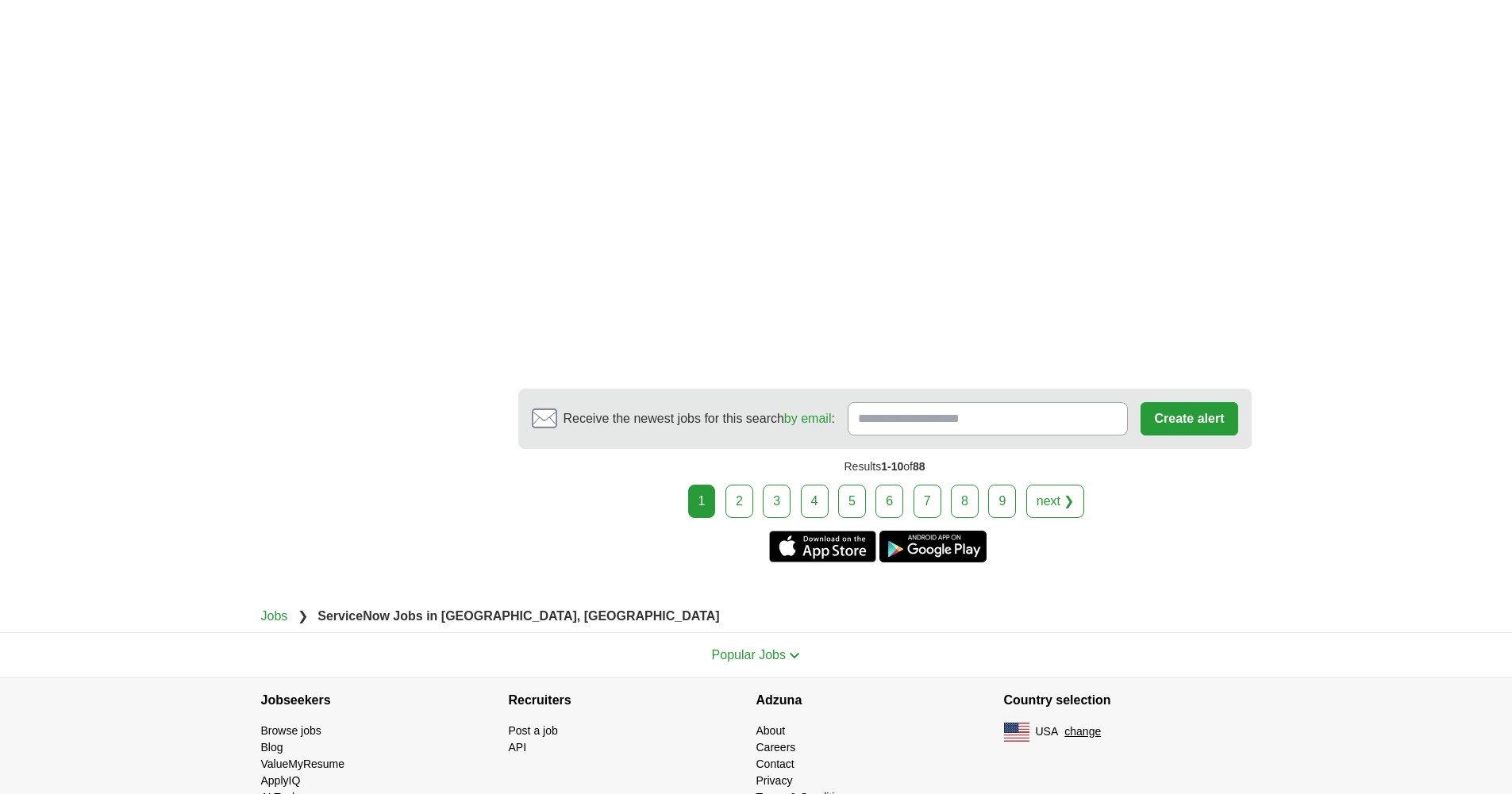
click at [739, 519] on link "2" at bounding box center [739, 501] width 28 height 33
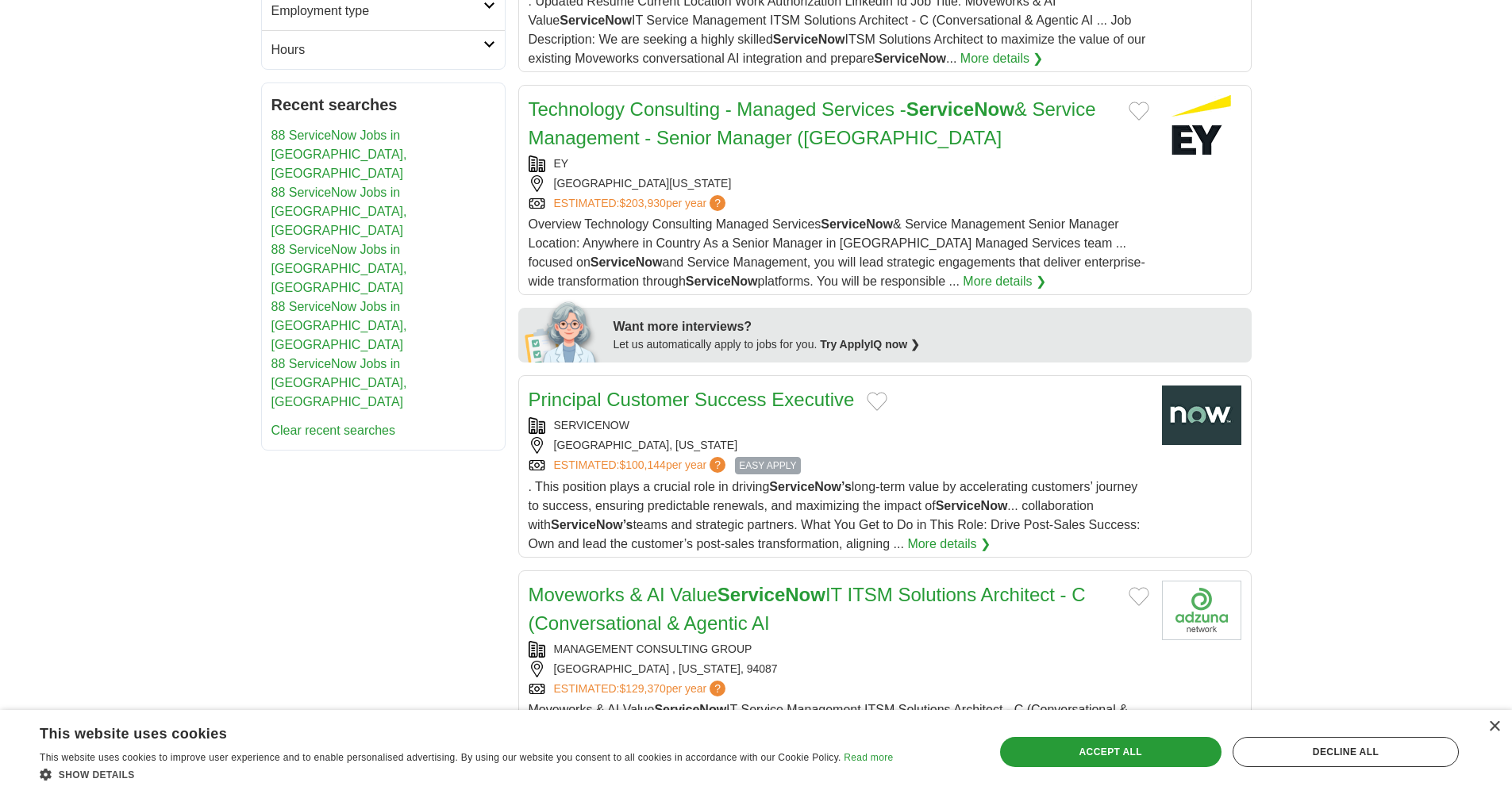
scroll to position [599, 0]
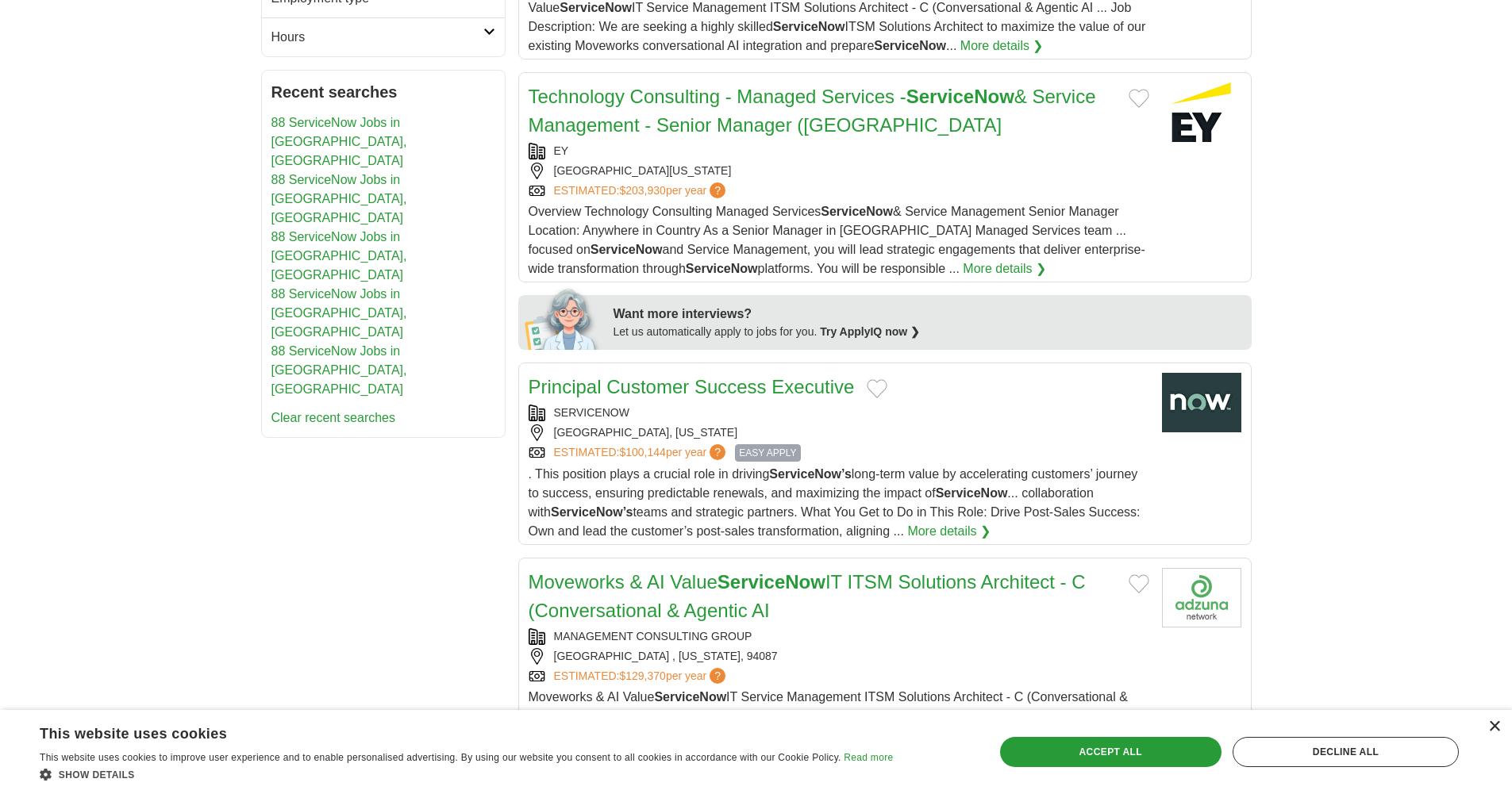
click at [1495, 727] on div "×" at bounding box center [1493, 726] width 12 height 12
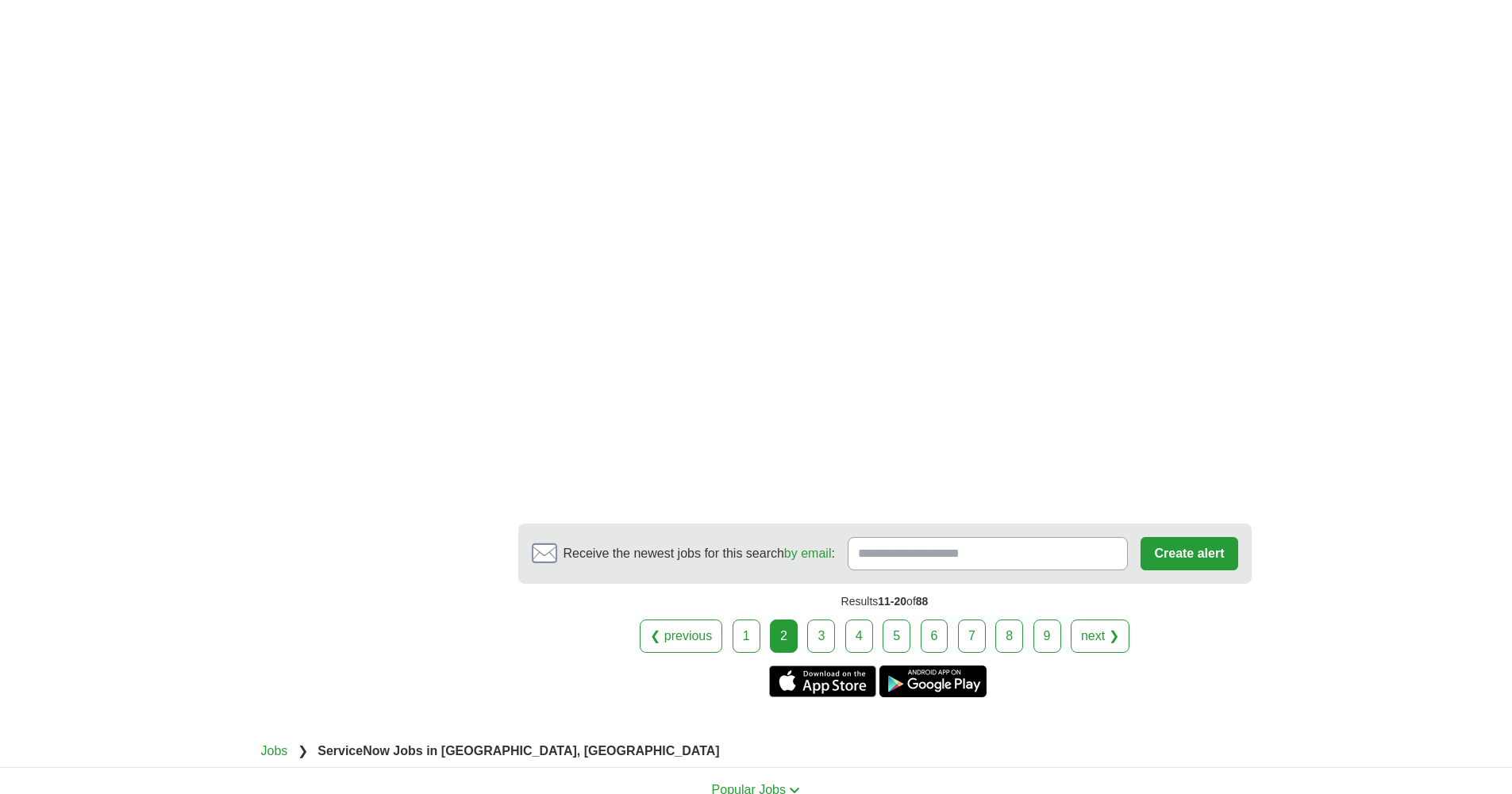
scroll to position [2710, 0]
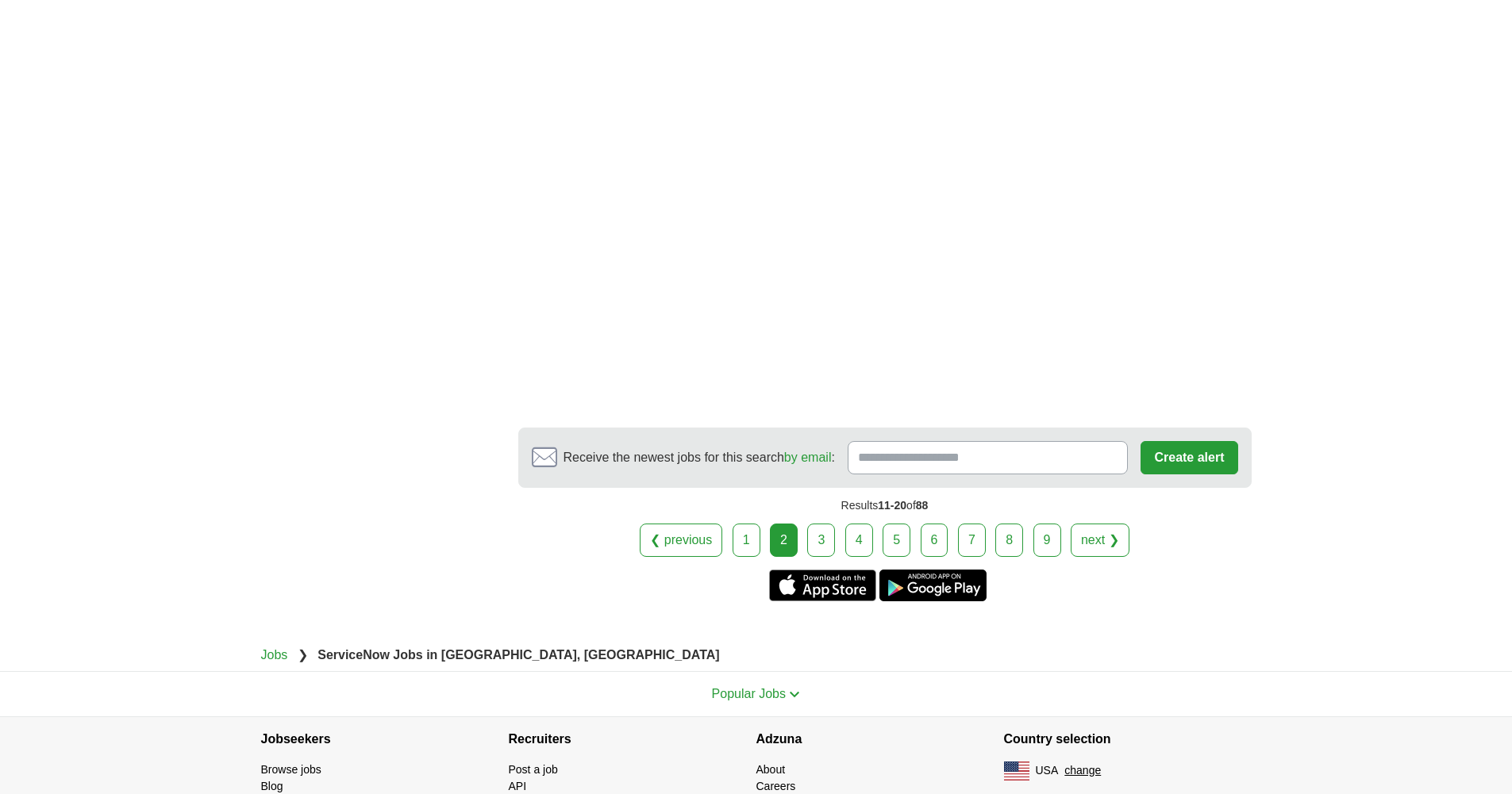
click at [826, 524] on link "3" at bounding box center [820, 540] width 28 height 33
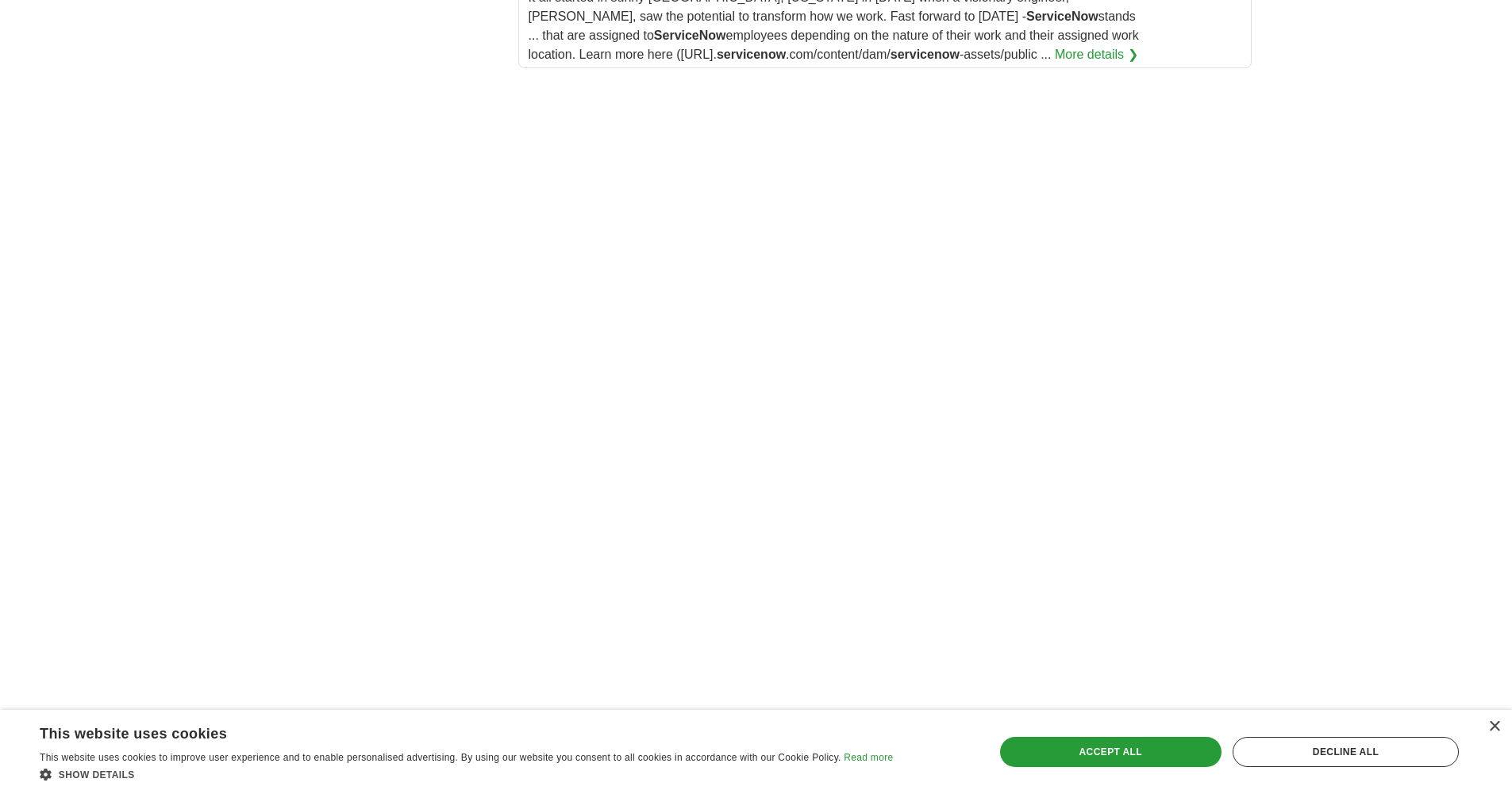
scroll to position [2283, 0]
click at [1496, 726] on div "×" at bounding box center [1493, 726] width 12 height 12
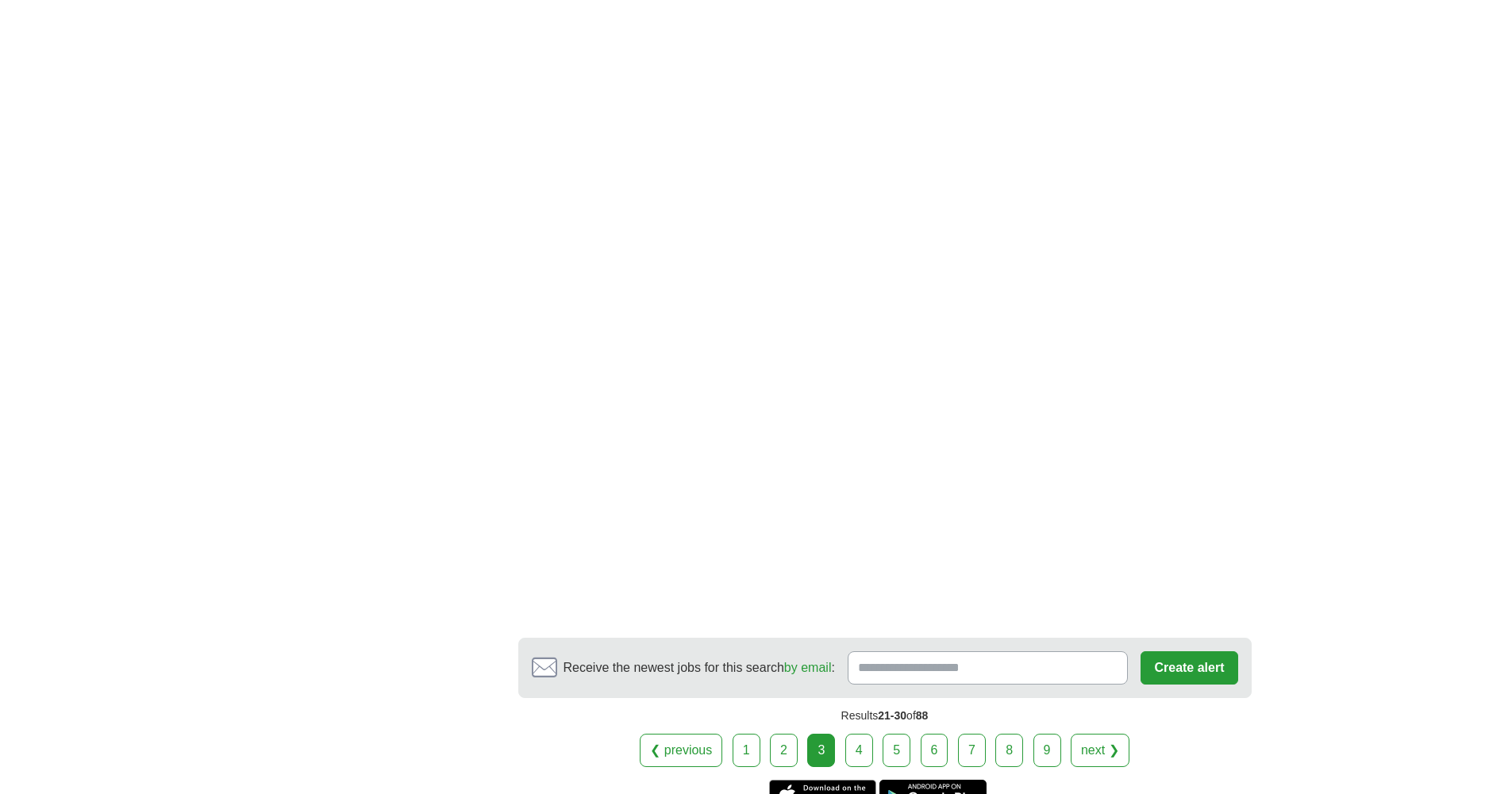
scroll to position [2564, 0]
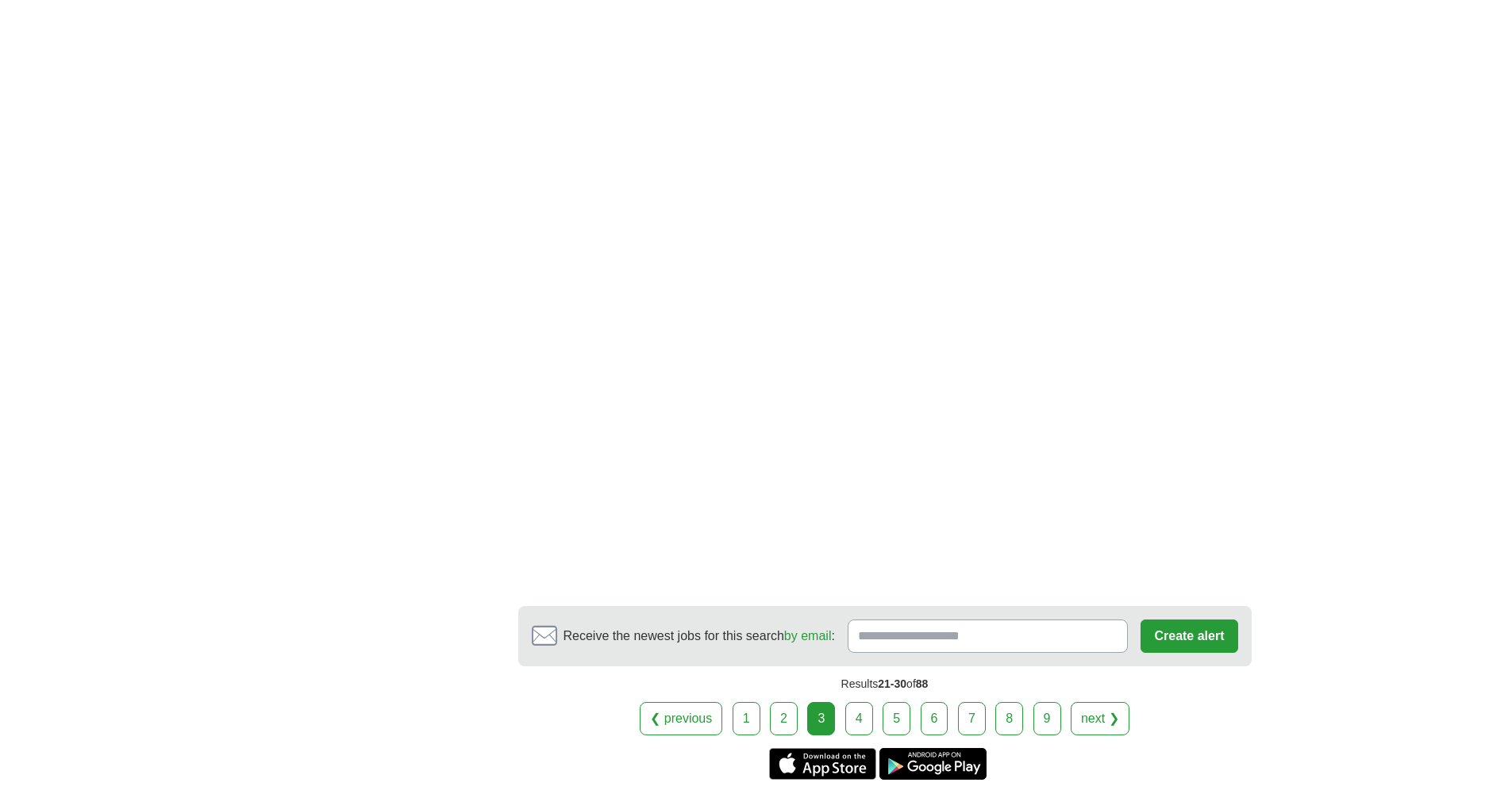
click at [856, 702] on link "4" at bounding box center [859, 718] width 28 height 33
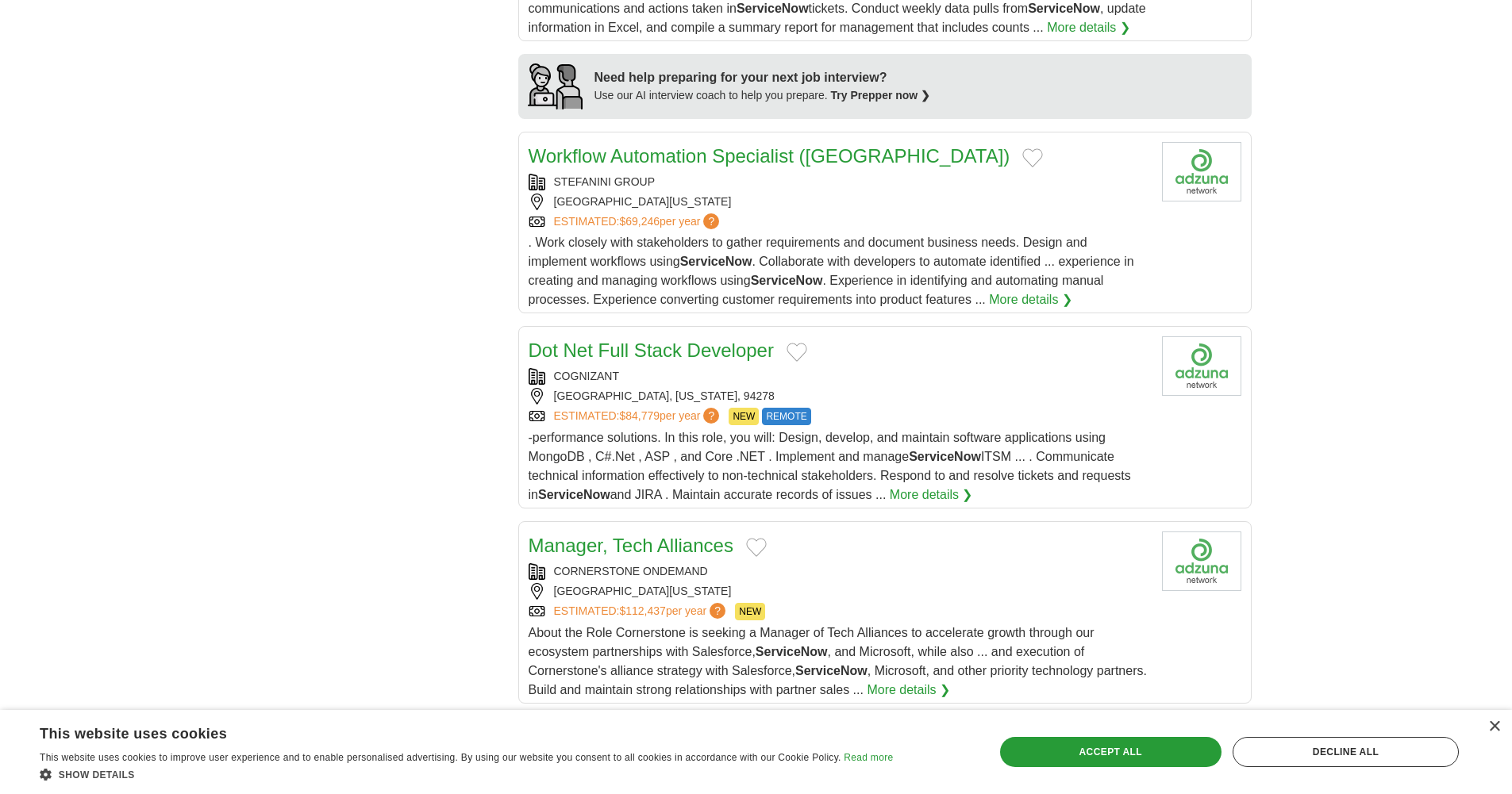
scroll to position [1497, 0]
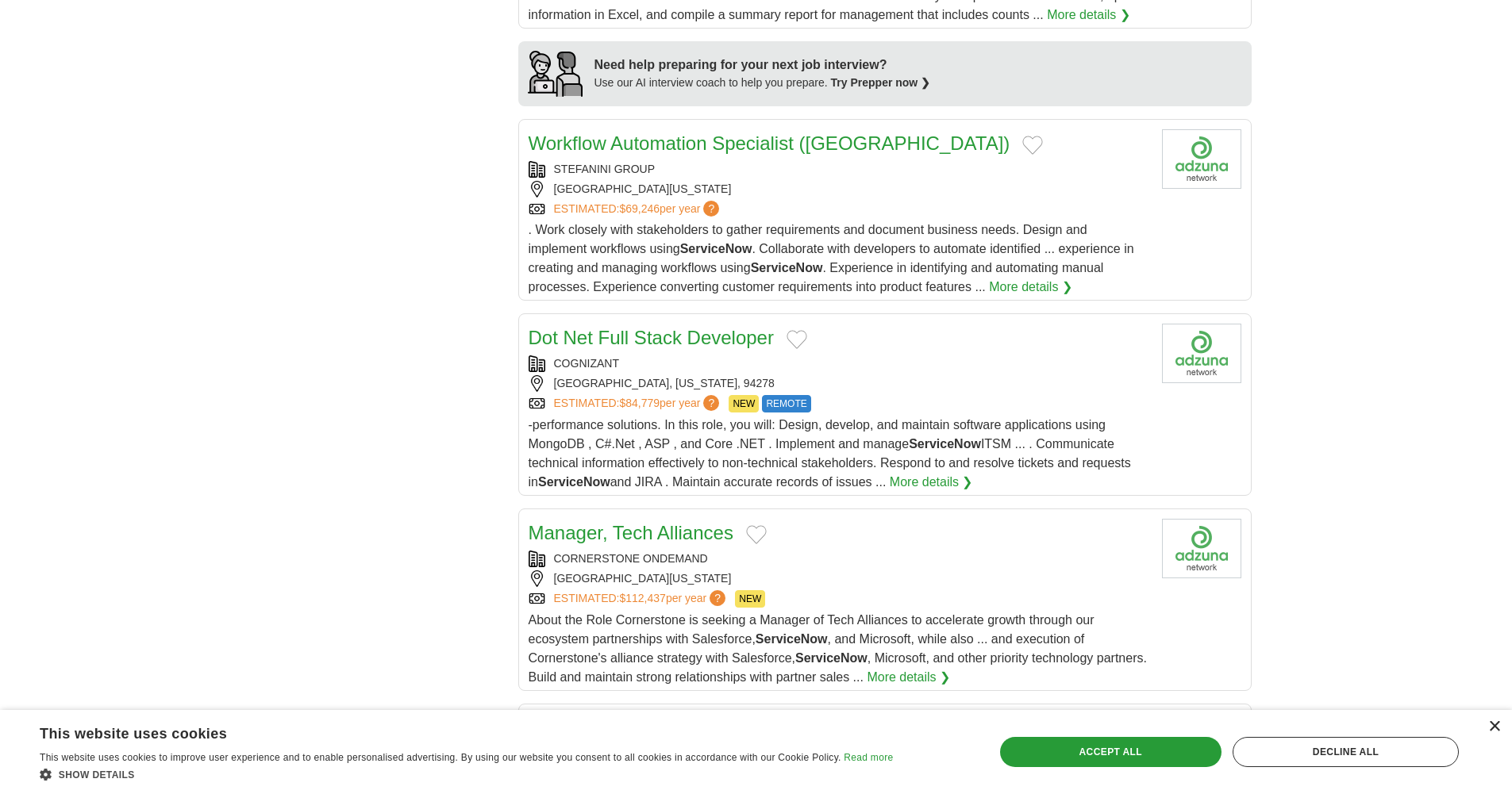
click at [1492, 727] on div "×" at bounding box center [1493, 726] width 12 height 12
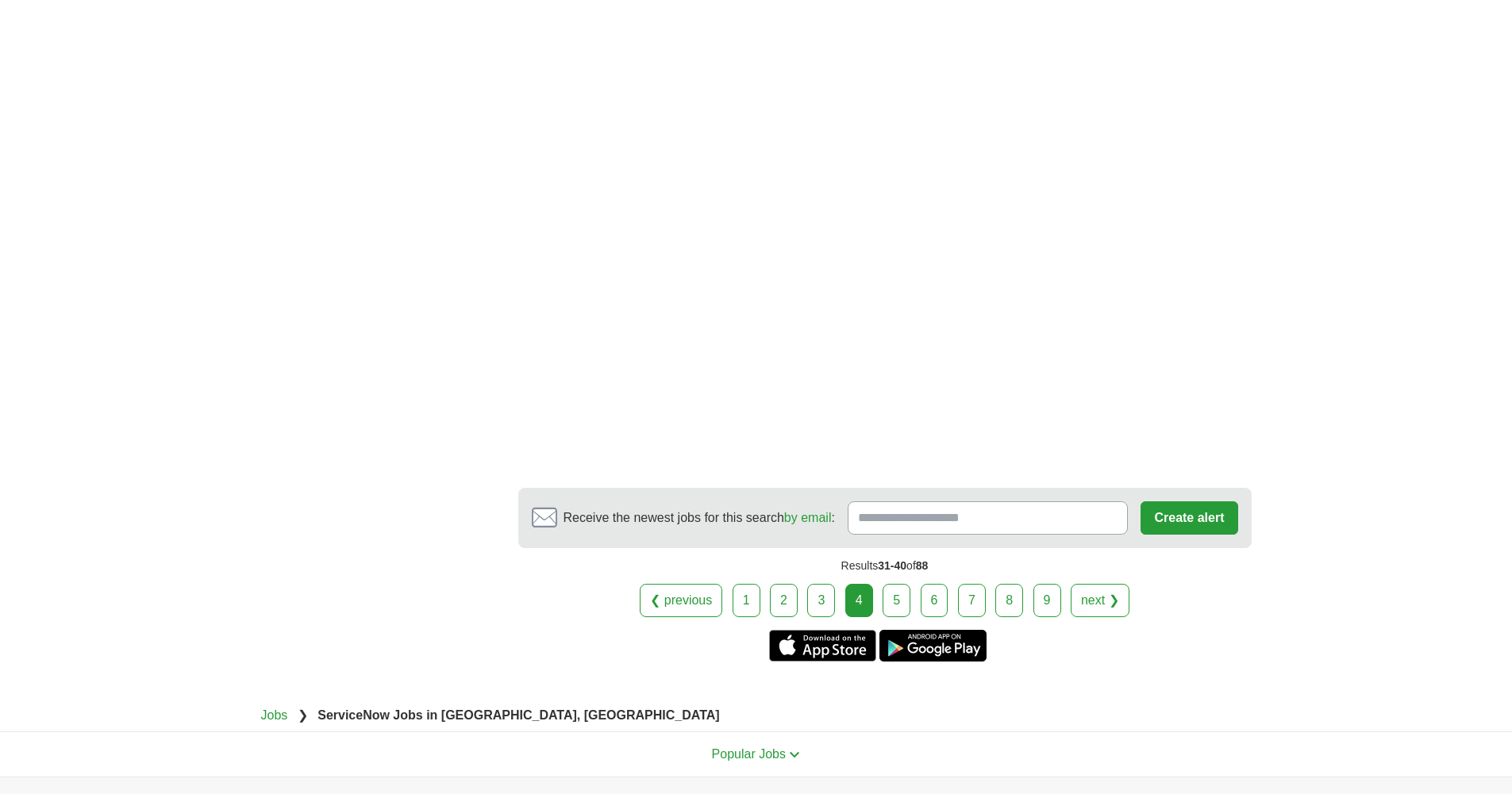
scroll to position [2691, 0]
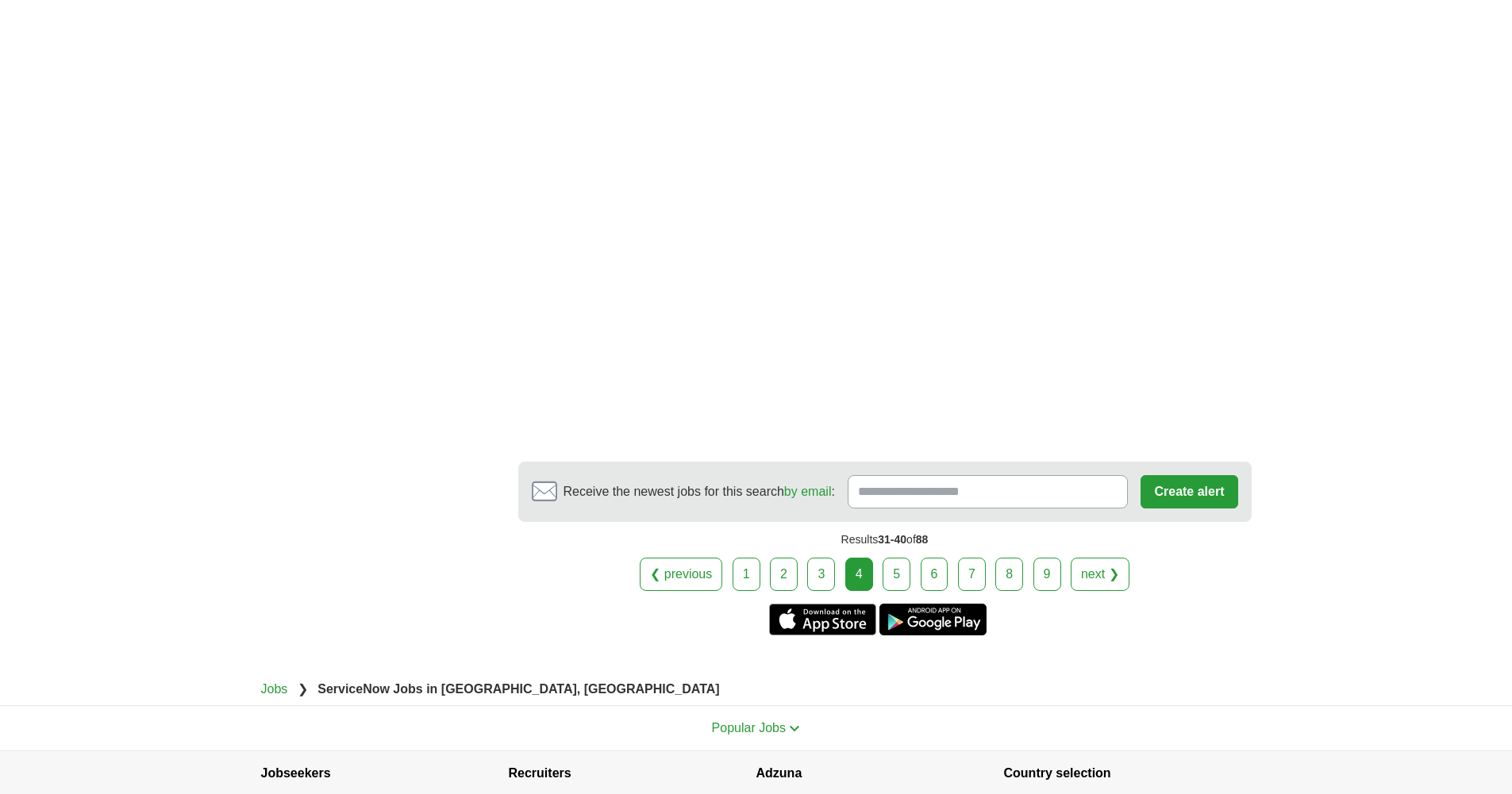
click at [892, 558] on link "5" at bounding box center [896, 574] width 28 height 33
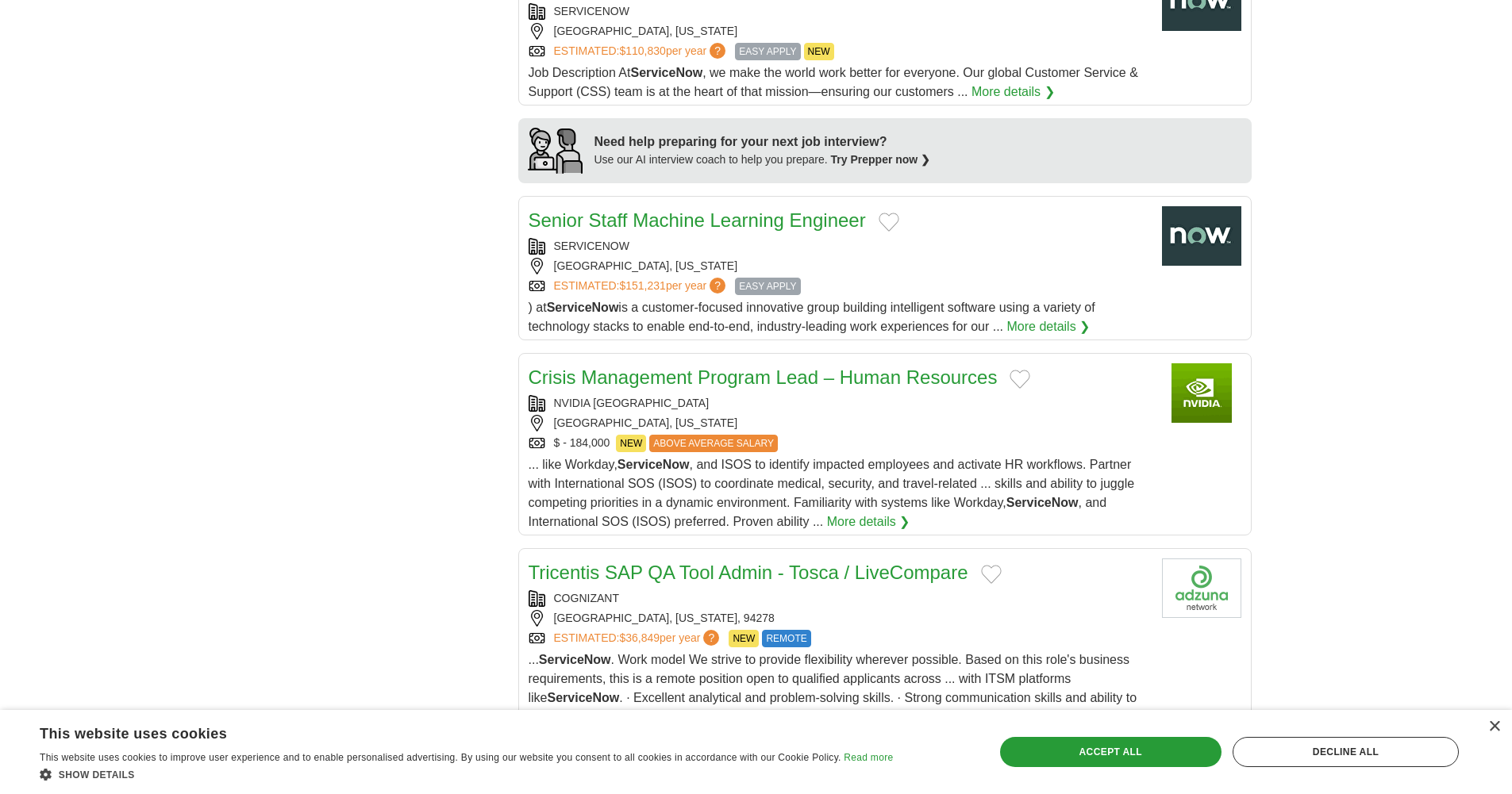
scroll to position [1367, 0]
